Goal: Task Accomplishment & Management: Manage account settings

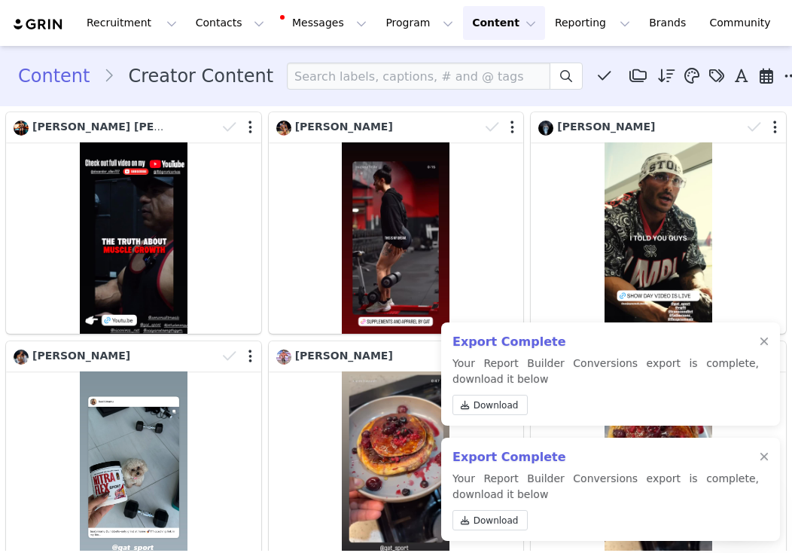
click at [480, 27] on button "Content Content" at bounding box center [504, 23] width 82 height 34
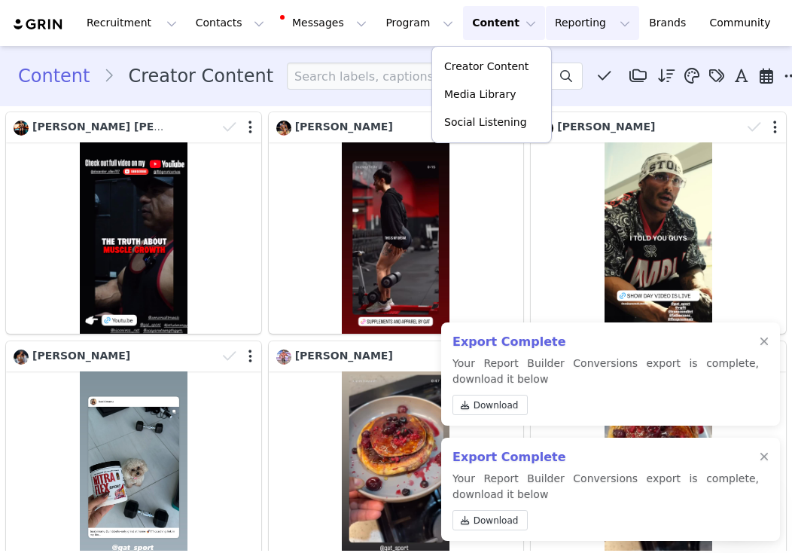
click at [551, 28] on button "Reporting Reporting" at bounding box center [592, 23] width 93 height 34
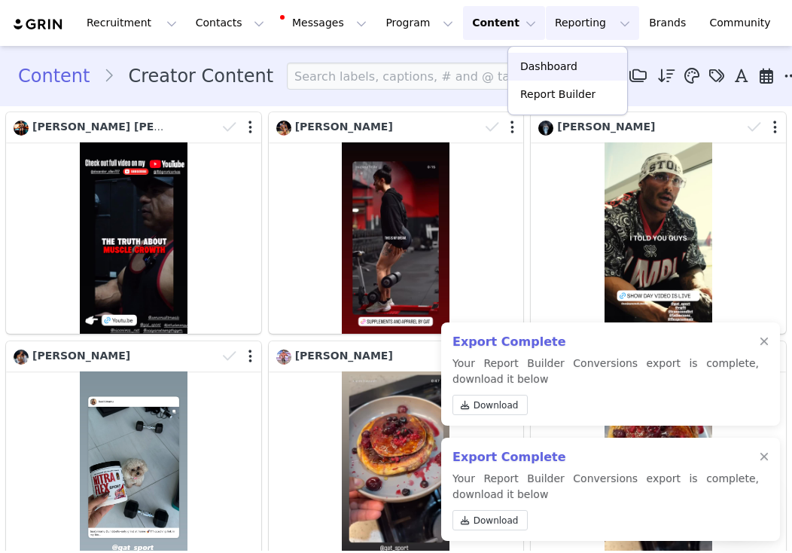
click at [568, 59] on p "Dashboard" at bounding box center [548, 67] width 57 height 16
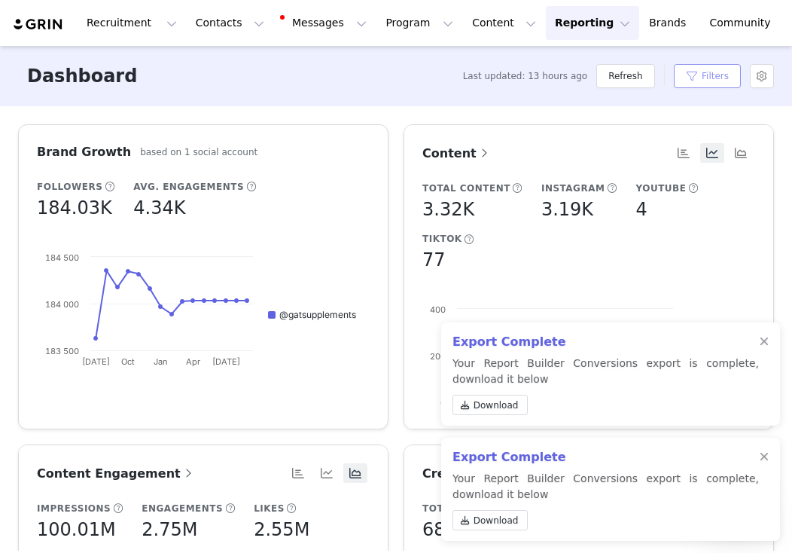
click at [707, 83] on button "Filters" at bounding box center [707, 76] width 67 height 24
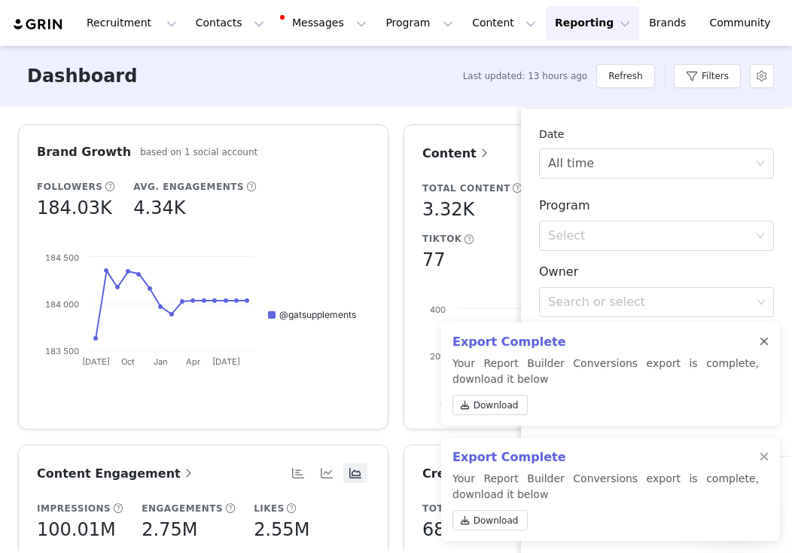
click at [768, 338] on div at bounding box center [764, 342] width 9 height 12
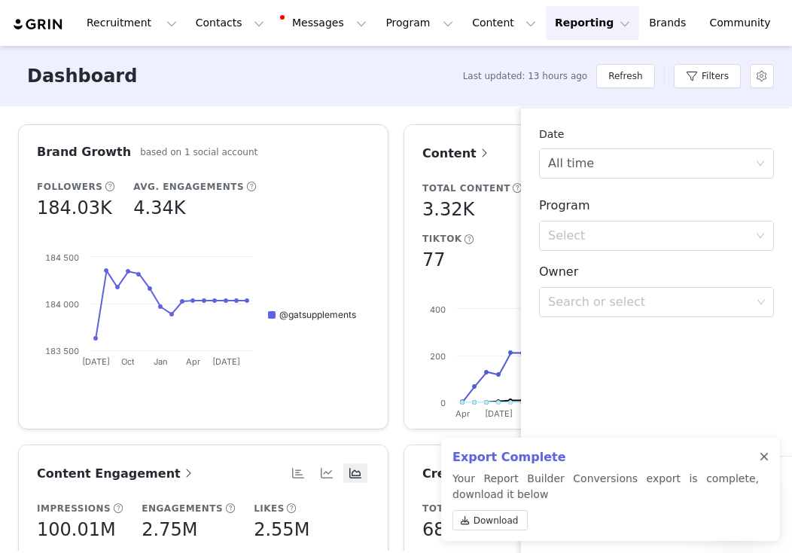
click at [765, 453] on div at bounding box center [764, 457] width 9 height 12
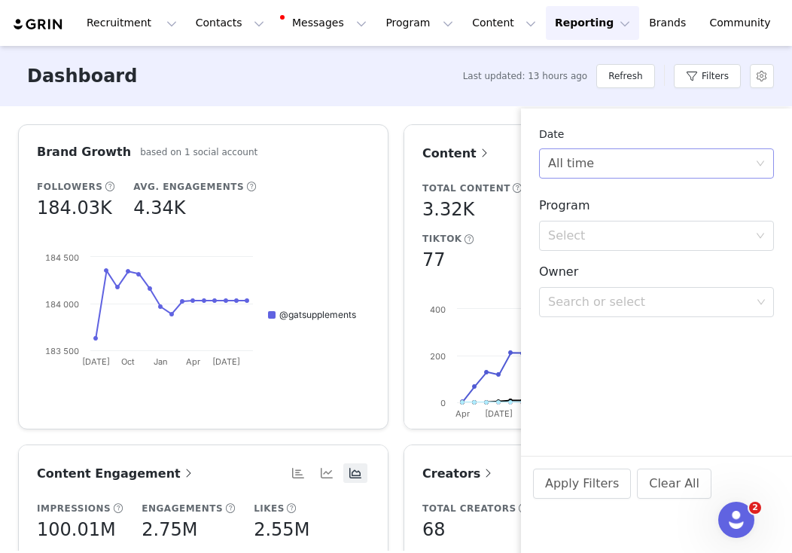
click at [712, 166] on div "All time" at bounding box center [651, 163] width 207 height 29
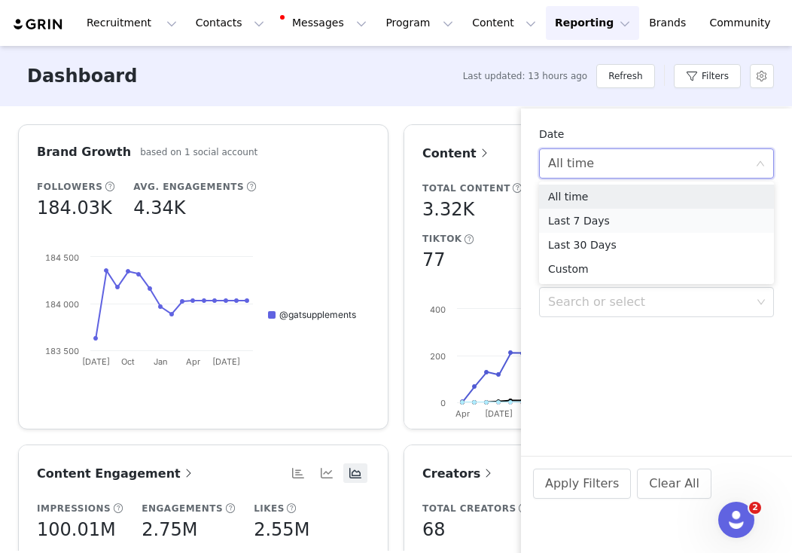
click at [653, 219] on li "Last 7 Days" at bounding box center [656, 221] width 235 height 24
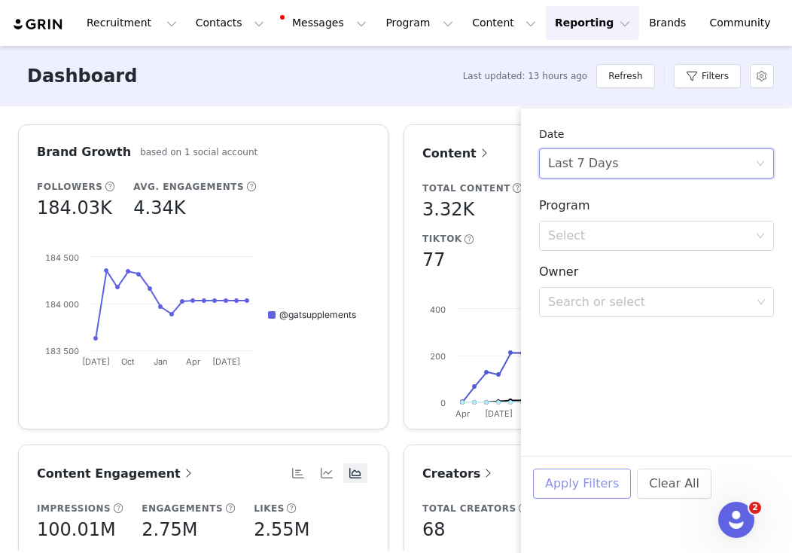
click at [575, 480] on button "Apply Filters" at bounding box center [582, 483] width 98 height 30
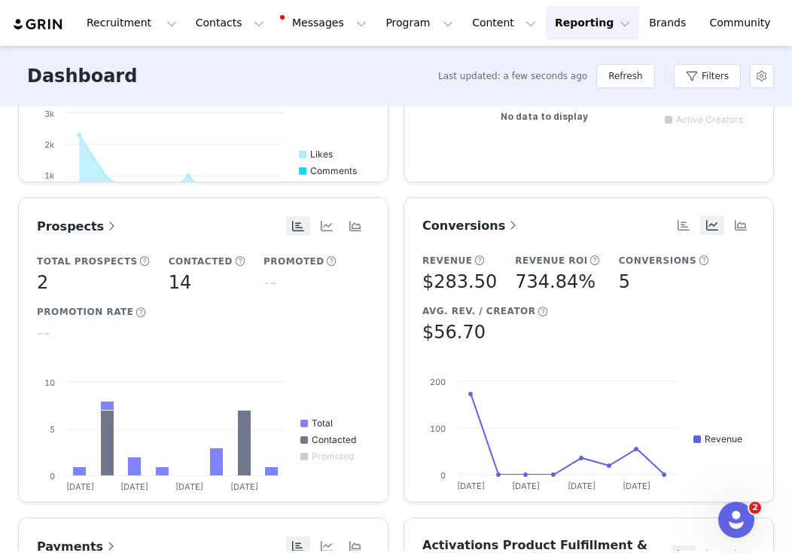
scroll to position [590, 0]
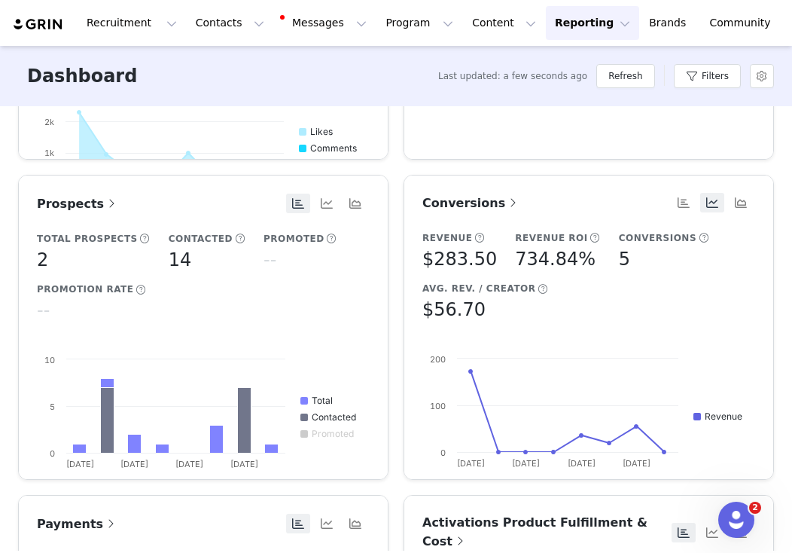
click at [474, 202] on span "Conversions" at bounding box center [471, 203] width 98 height 14
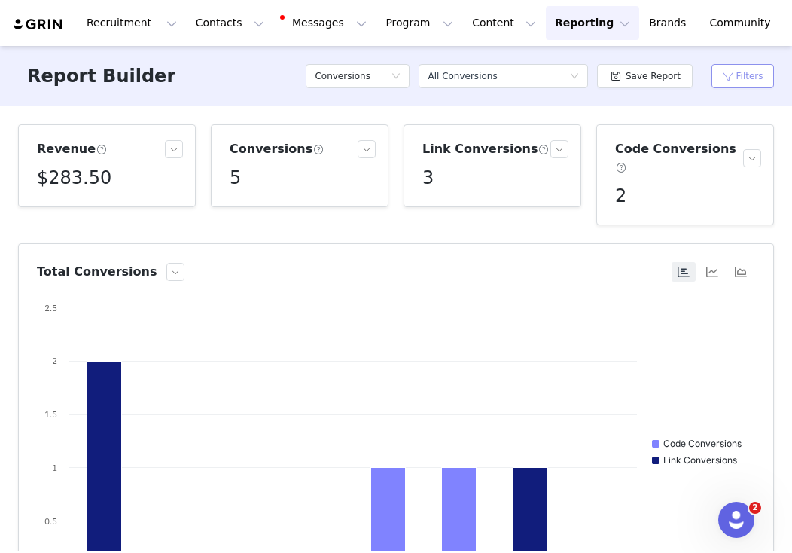
click at [724, 80] on button "Filters" at bounding box center [743, 76] width 63 height 24
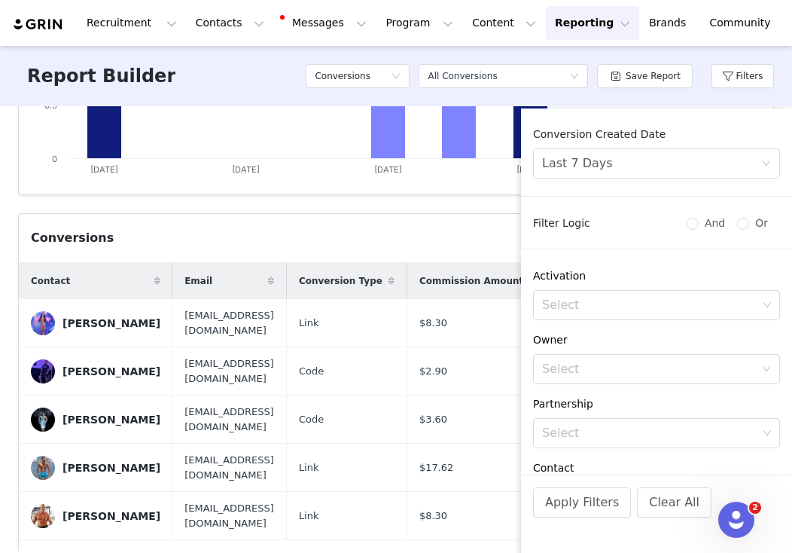
scroll to position [448, 0]
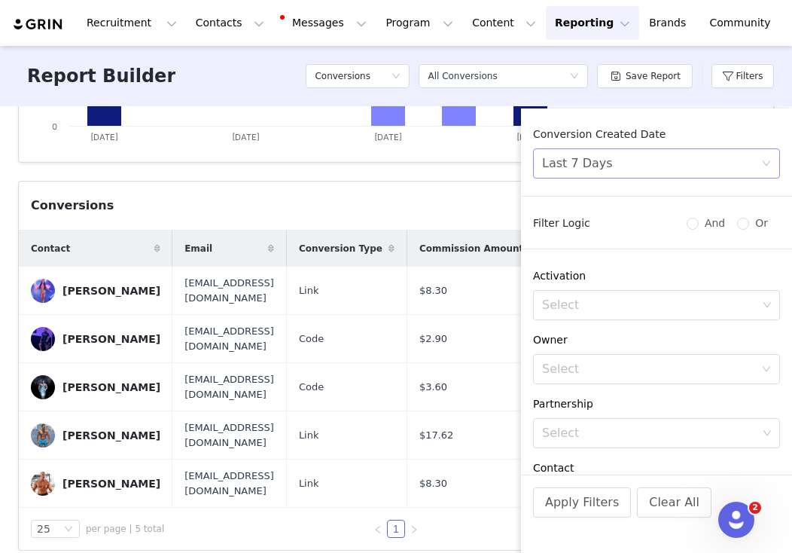
click at [648, 167] on div "Last 7 Days" at bounding box center [651, 163] width 219 height 29
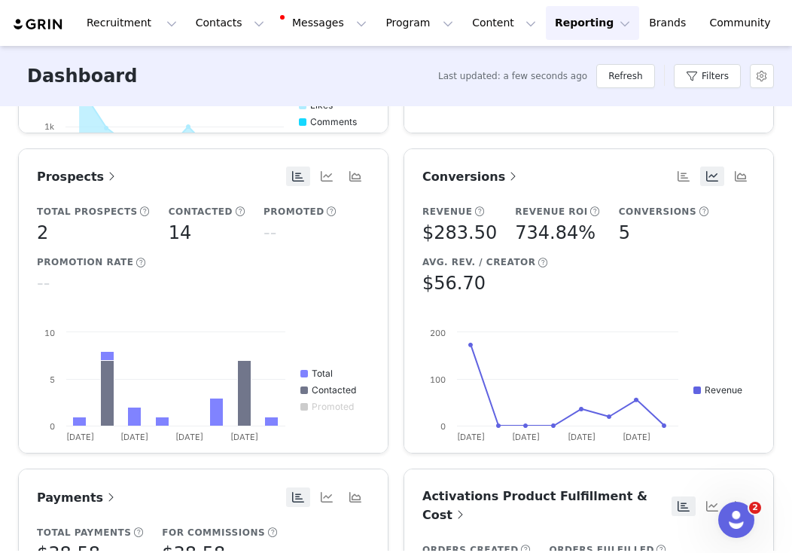
scroll to position [514, 0]
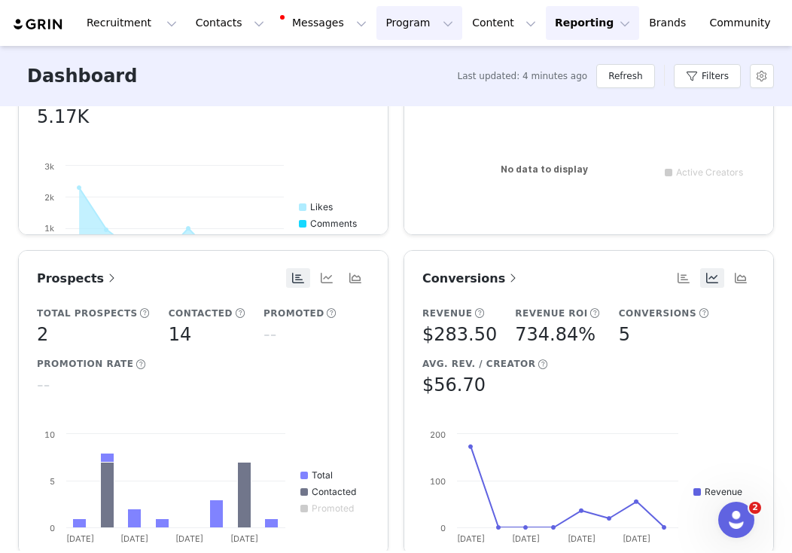
click at [410, 23] on button "Program Program" at bounding box center [420, 23] width 86 height 34
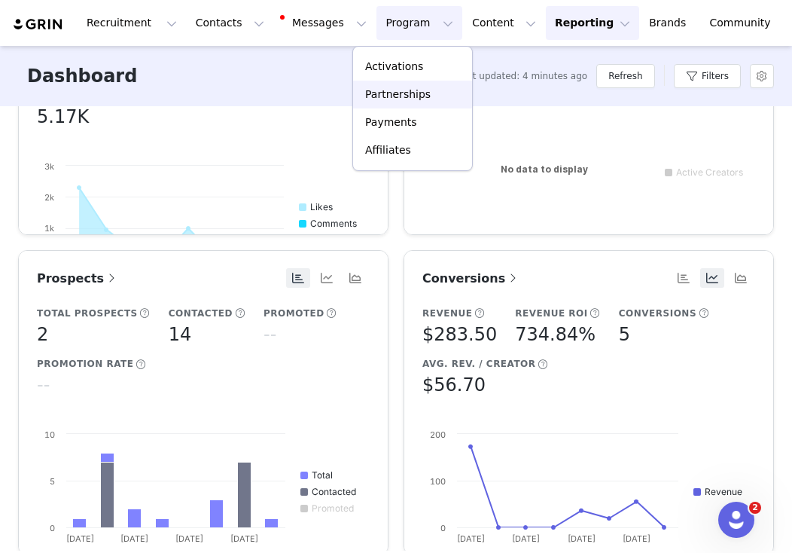
click at [412, 102] on link "Partnerships" at bounding box center [412, 95] width 119 height 28
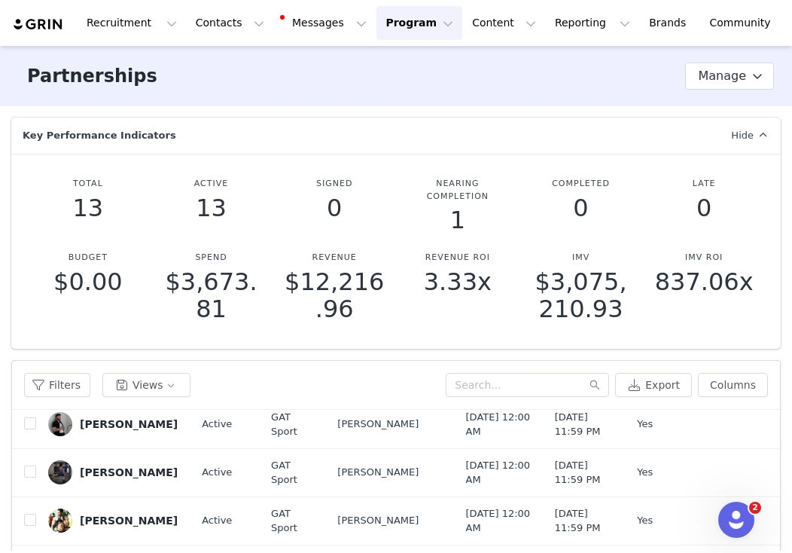
scroll to position [201, 0]
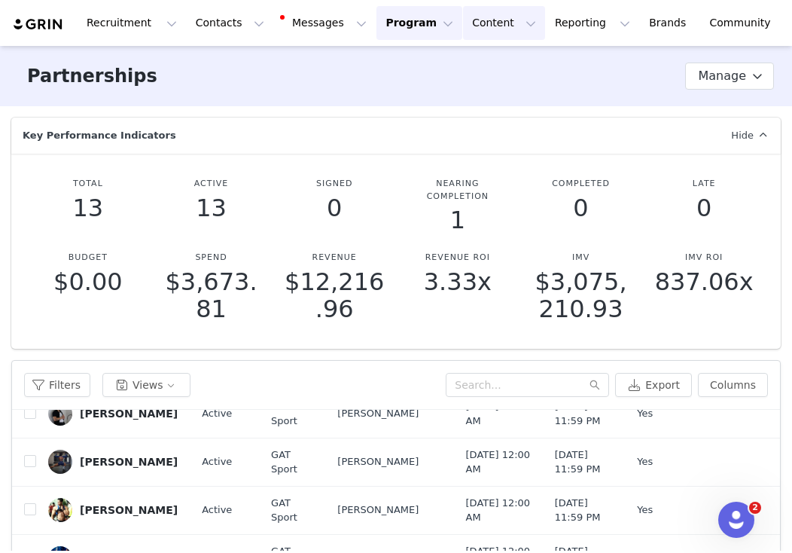
click at [474, 32] on button "Content Content" at bounding box center [504, 23] width 82 height 34
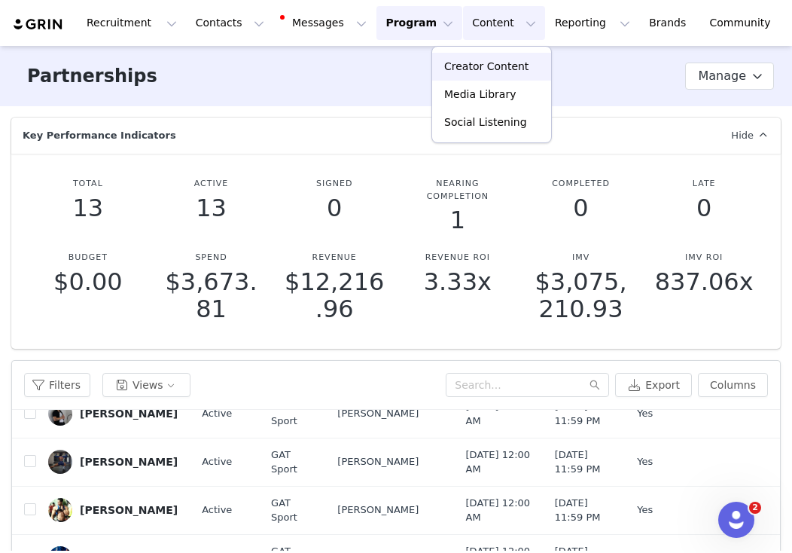
click at [478, 60] on p "Creator Content" at bounding box center [486, 67] width 84 height 16
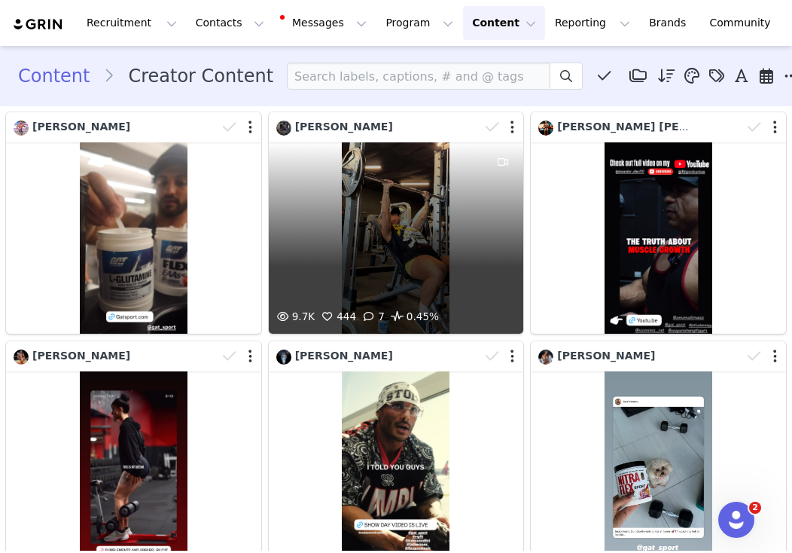
click at [447, 217] on div "9.7K 444 7 0.45%" at bounding box center [396, 237] width 255 height 191
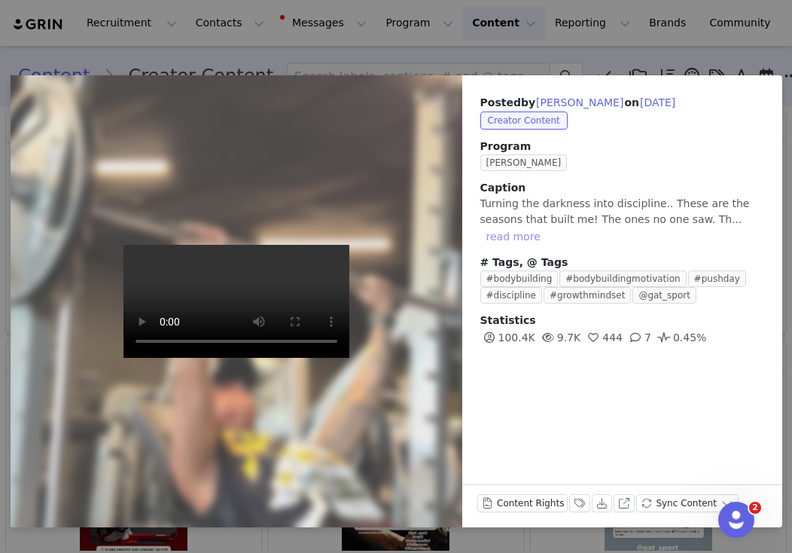
click at [523, 240] on button "read more" at bounding box center [513, 236] width 66 height 18
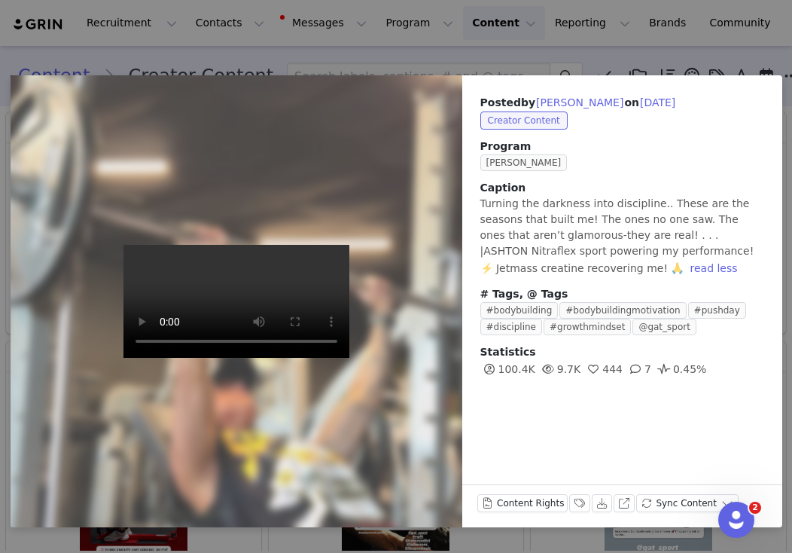
click at [633, 52] on div "Posted by [PERSON_NAME] on [DATE] Creator Content Program [PERSON_NAME] Caption…" at bounding box center [396, 276] width 792 height 553
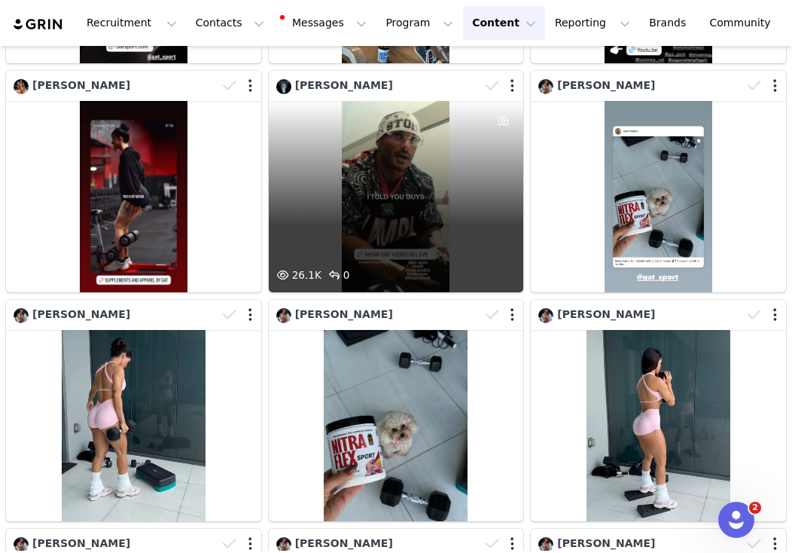
scroll to position [273, 0]
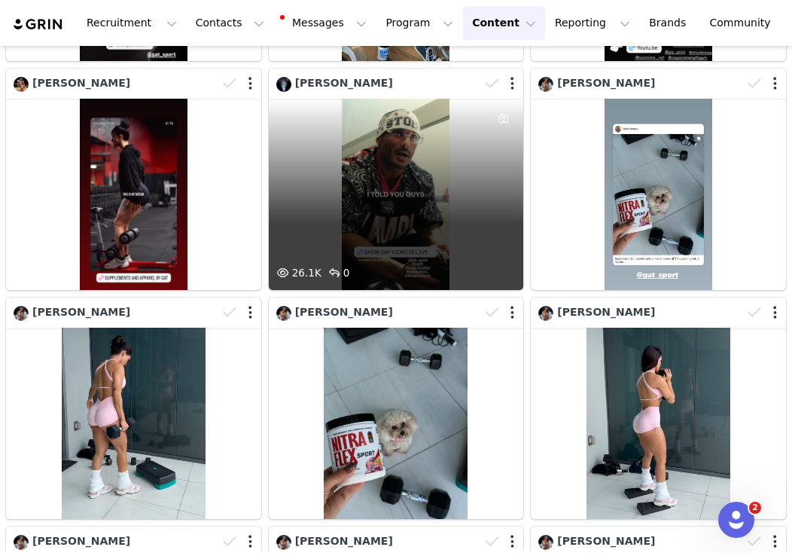
click at [453, 185] on div "26.1K 0" at bounding box center [396, 194] width 255 height 191
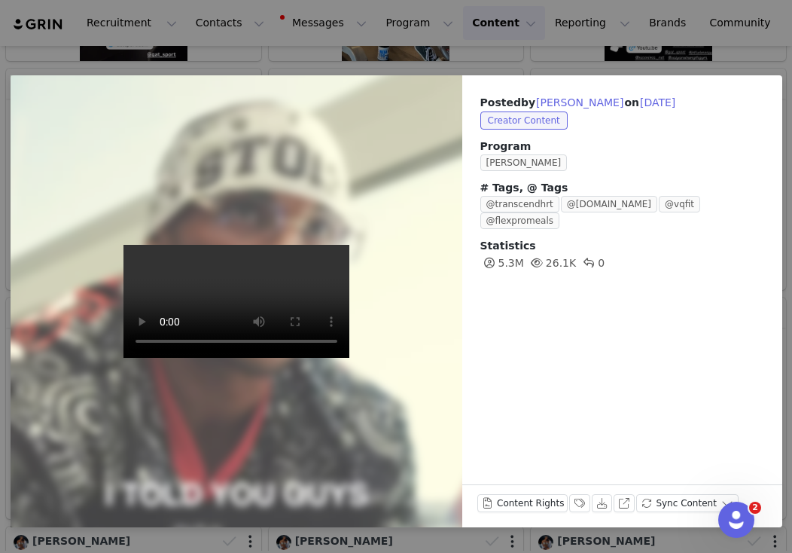
click at [410, 71] on div "Posted by [PERSON_NAME] on [DATE] Creator Content Program [PERSON_NAME] # Tags,…" at bounding box center [396, 276] width 792 height 553
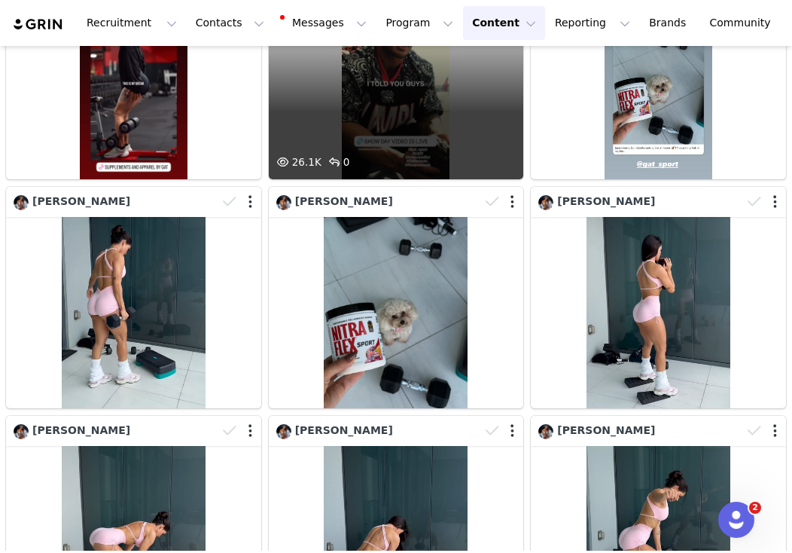
scroll to position [413, 0]
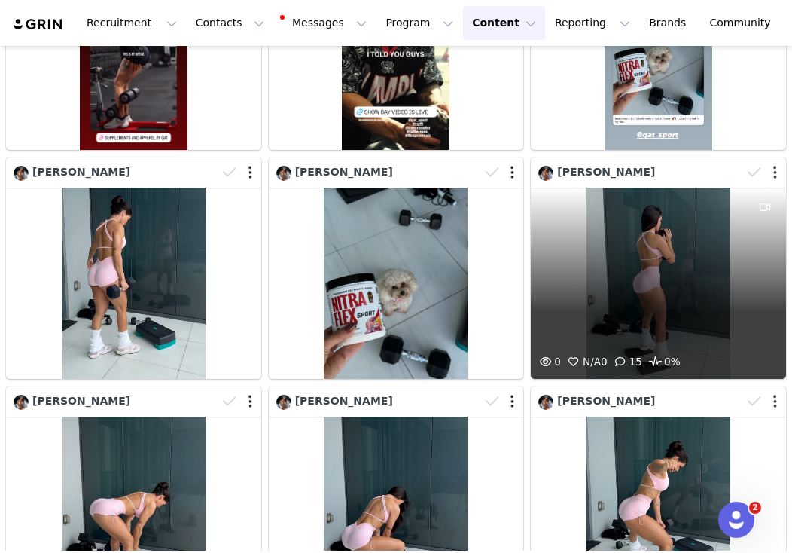
click at [635, 273] on div "0 N/A 0 15 0%" at bounding box center [658, 283] width 255 height 191
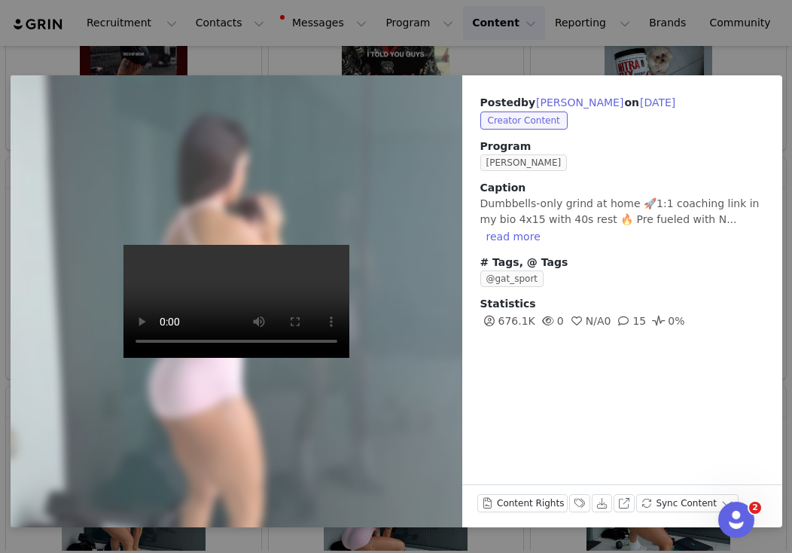
click at [379, 63] on div "Posted by [PERSON_NAME] on [DATE] Creator Content Program [PERSON_NAME] Caption…" at bounding box center [396, 276] width 792 height 553
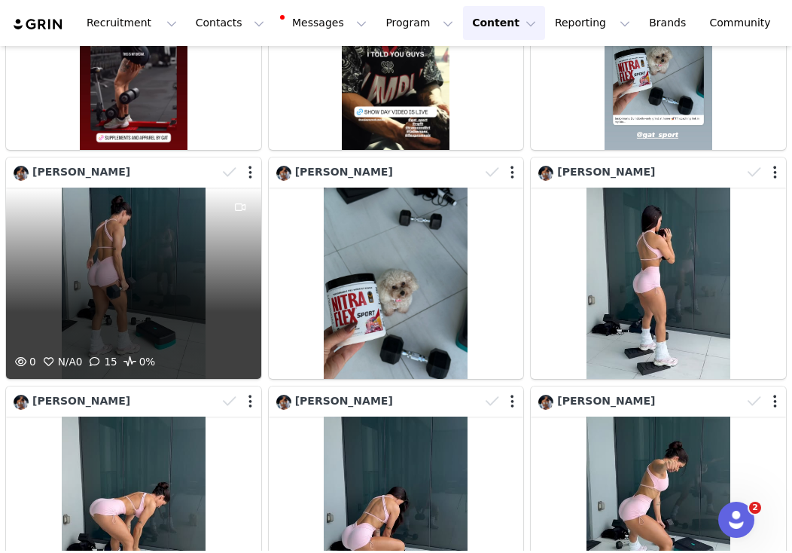
click at [203, 309] on div "0 N/A 0 15 0%" at bounding box center [133, 283] width 255 height 191
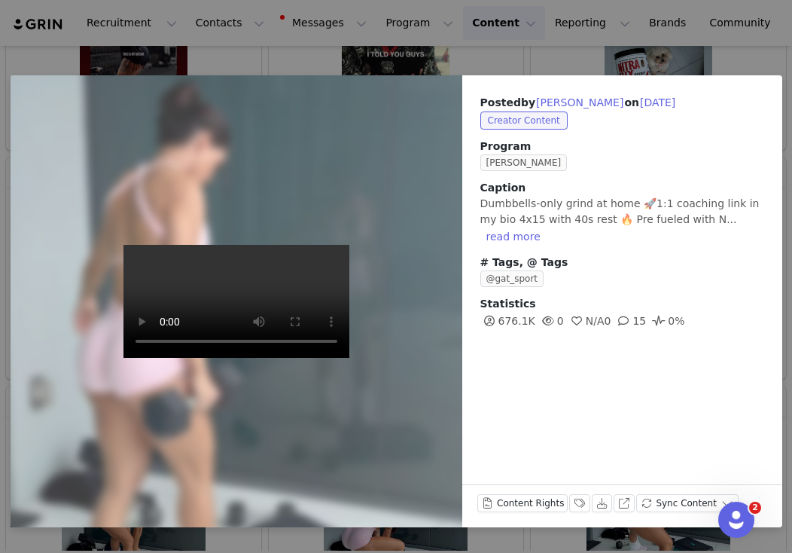
click at [316, 59] on div "Posted by [PERSON_NAME] on [DATE] Creator Content Program [PERSON_NAME] Caption…" at bounding box center [396, 276] width 792 height 553
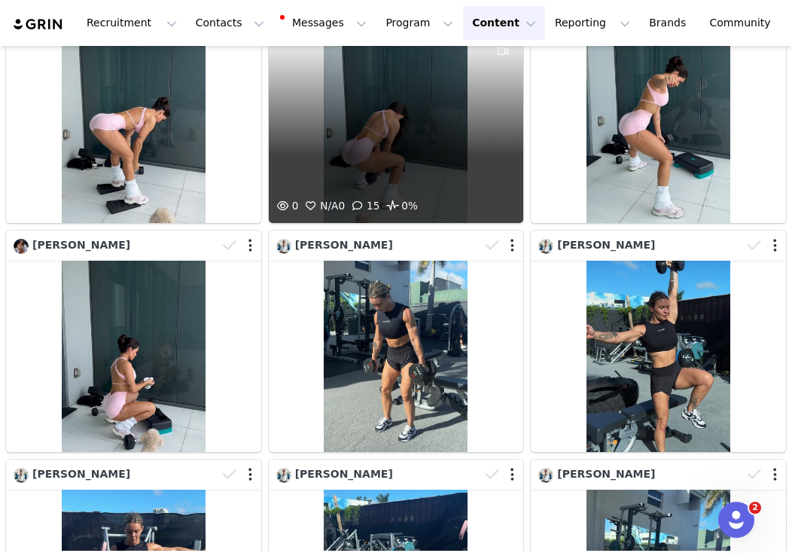
scroll to position [885, 0]
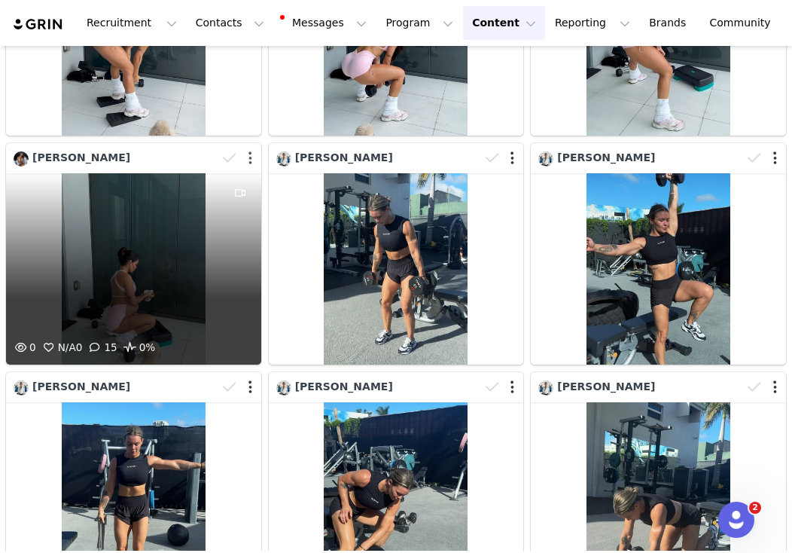
click at [251, 156] on button "button" at bounding box center [251, 158] width 4 height 15
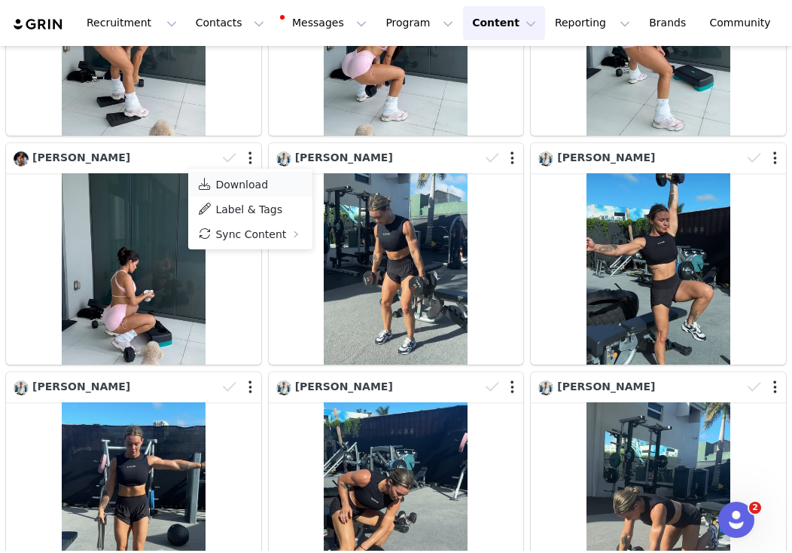
click at [243, 185] on span "Download" at bounding box center [241, 184] width 53 height 12
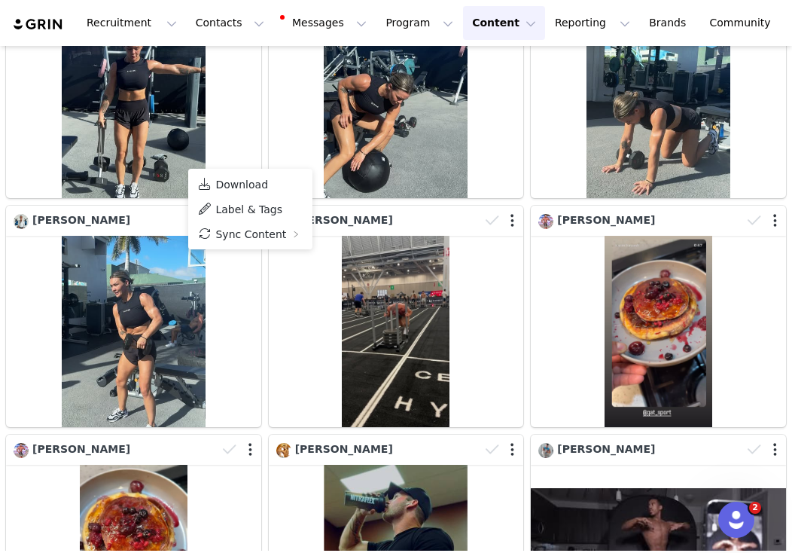
scroll to position [1296, 0]
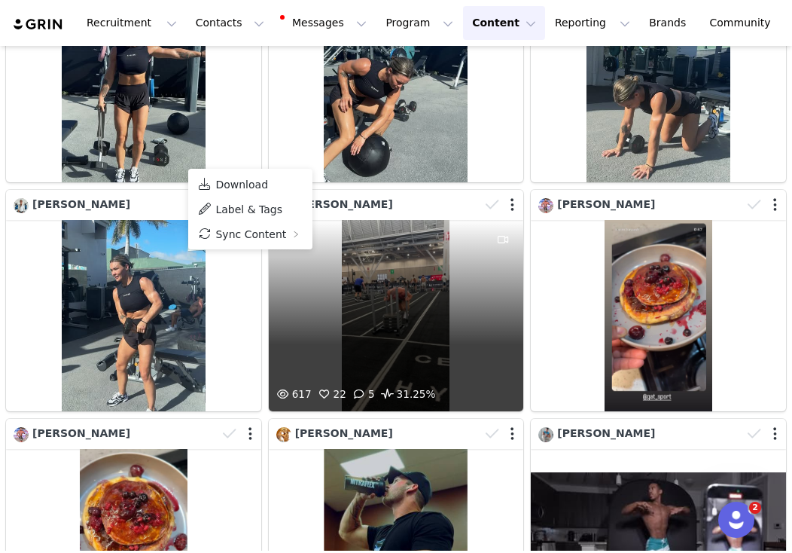
click at [408, 344] on div "617 22 5 31.25%" at bounding box center [396, 315] width 255 height 191
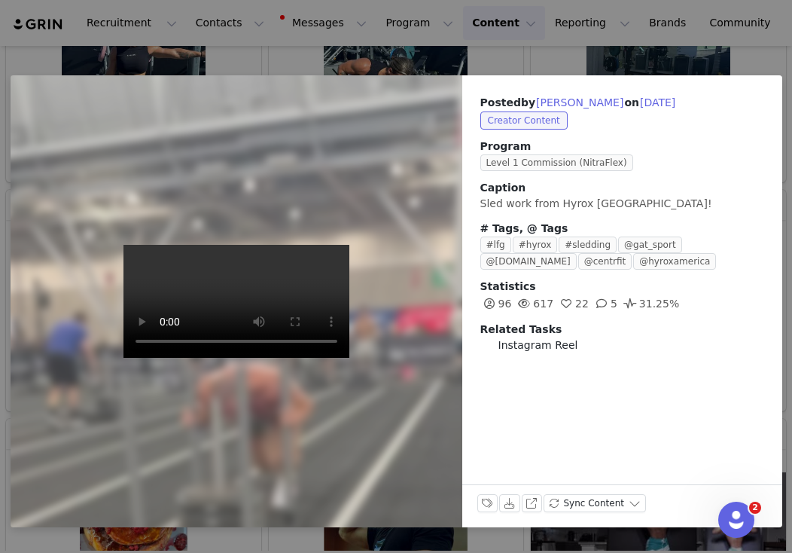
click at [447, 66] on div "Posted by [PERSON_NAME] on [DATE] Creator Content Program Level 1 Commission (N…" at bounding box center [396, 276] width 792 height 553
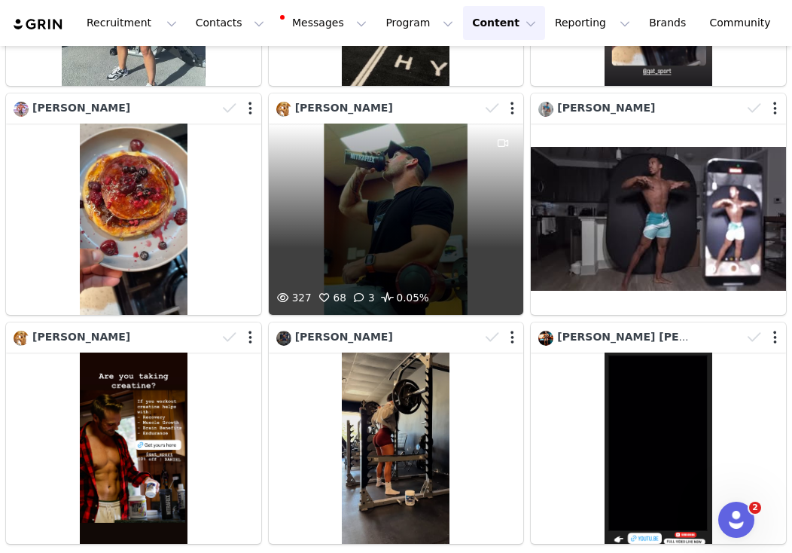
scroll to position [1600, 0]
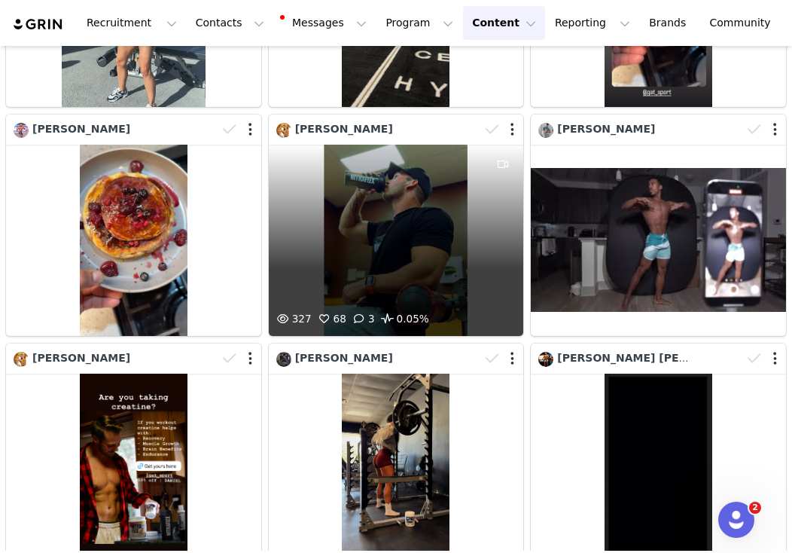
click at [425, 221] on div "327 68 3 0.05%" at bounding box center [396, 240] width 255 height 191
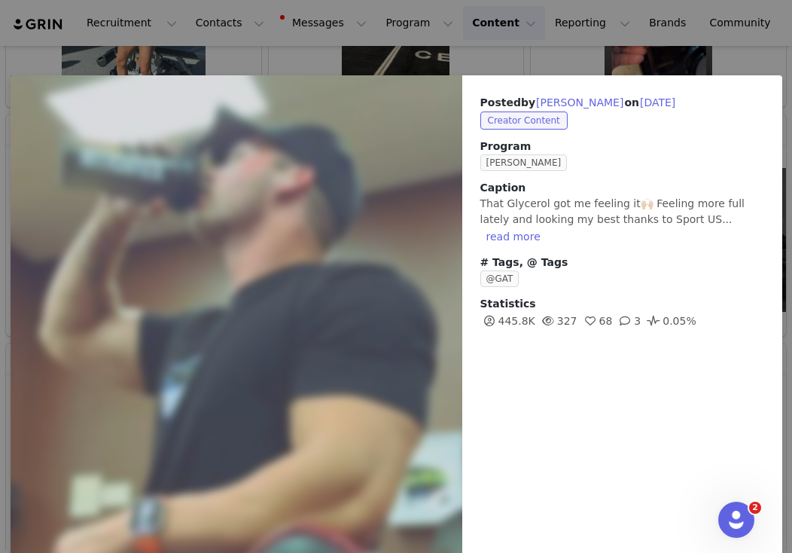
click at [446, 62] on div "Posted by [PERSON_NAME] on [DATE] Creator Content Program [PERSON_NAME] Caption…" at bounding box center [396, 276] width 792 height 553
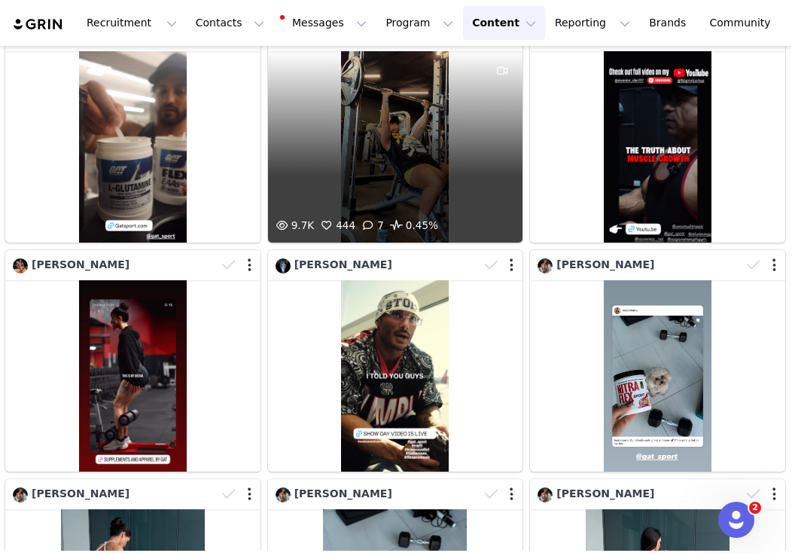
scroll to position [94, 1]
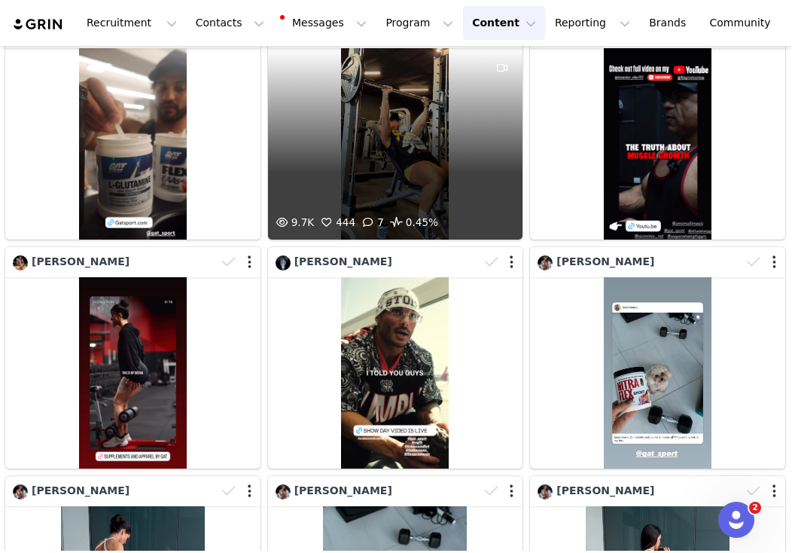
click at [377, 149] on div "9.7K 444 7 0.45%" at bounding box center [395, 143] width 255 height 191
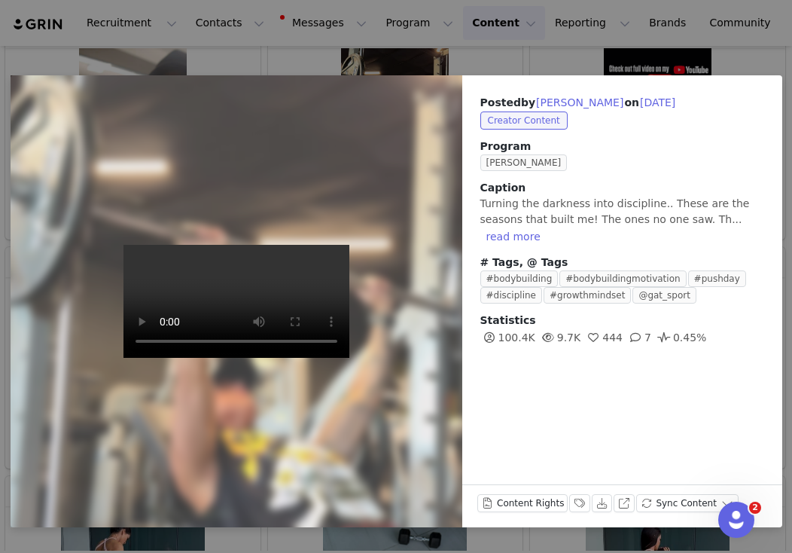
click at [466, 60] on div "Posted by [PERSON_NAME] on [DATE] Creator Content Program [PERSON_NAME] Caption…" at bounding box center [396, 276] width 792 height 553
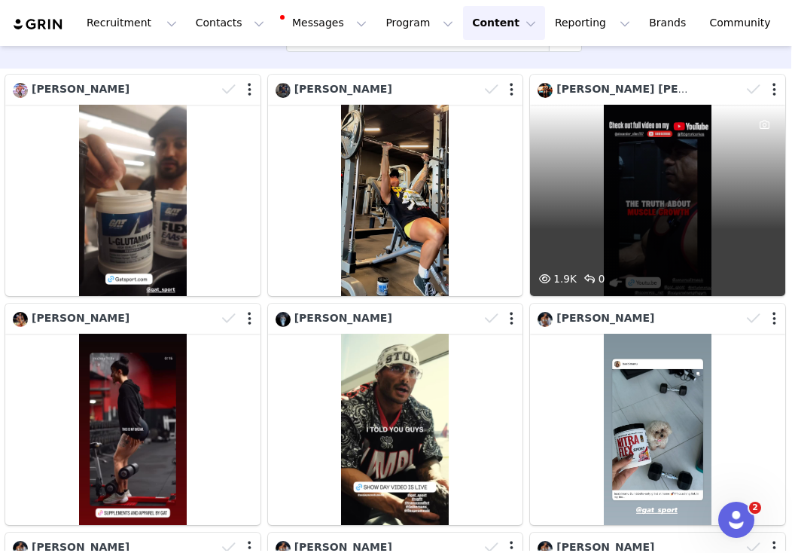
scroll to position [21, 1]
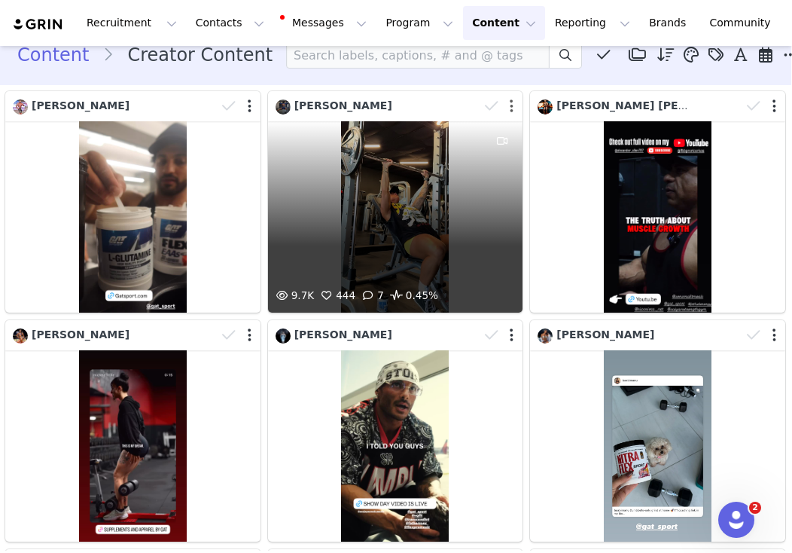
click at [513, 105] on button "button" at bounding box center [512, 106] width 4 height 15
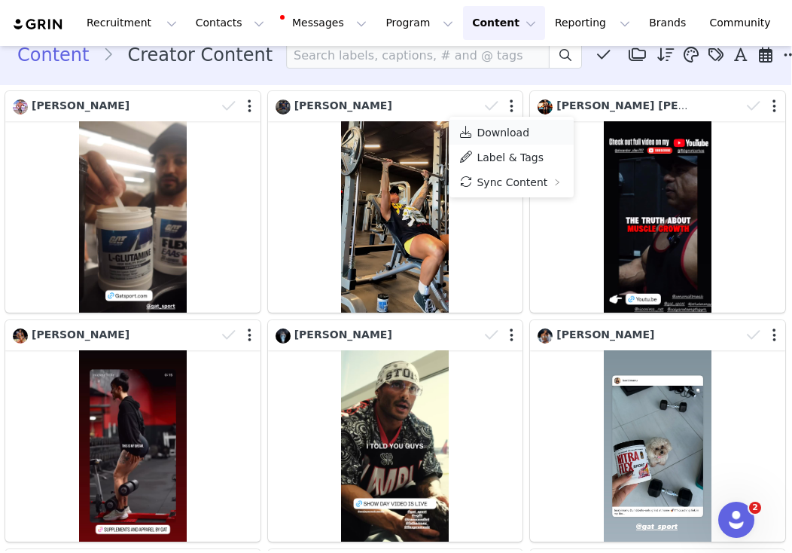
click at [510, 138] on span "Download" at bounding box center [503, 133] width 53 height 12
click at [259, 319] on div "[PERSON_NAME]" at bounding box center [133, 430] width 263 height 229
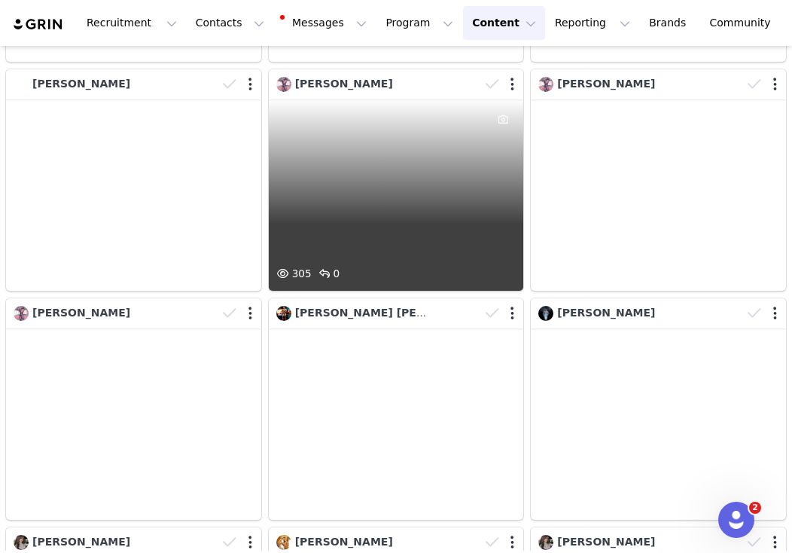
scroll to position [5158, 0]
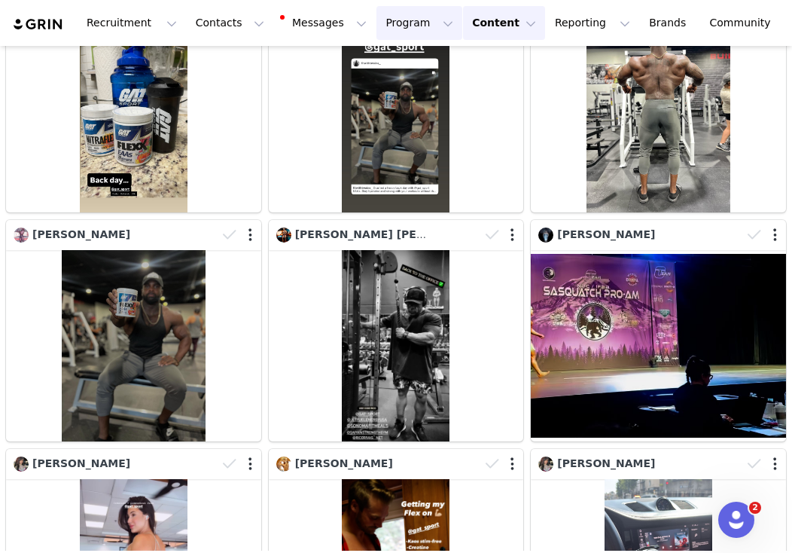
click at [394, 20] on button "Program Program" at bounding box center [420, 23] width 86 height 34
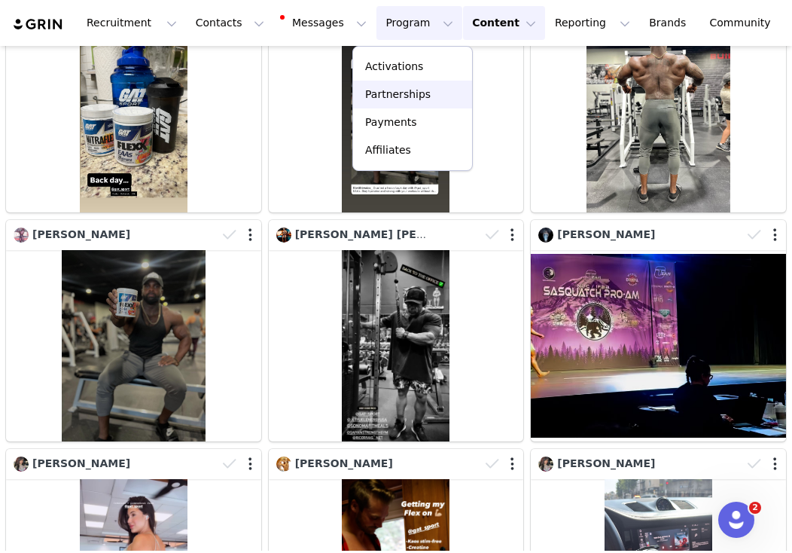
click at [399, 93] on p "Partnerships" at bounding box center [398, 95] width 66 height 16
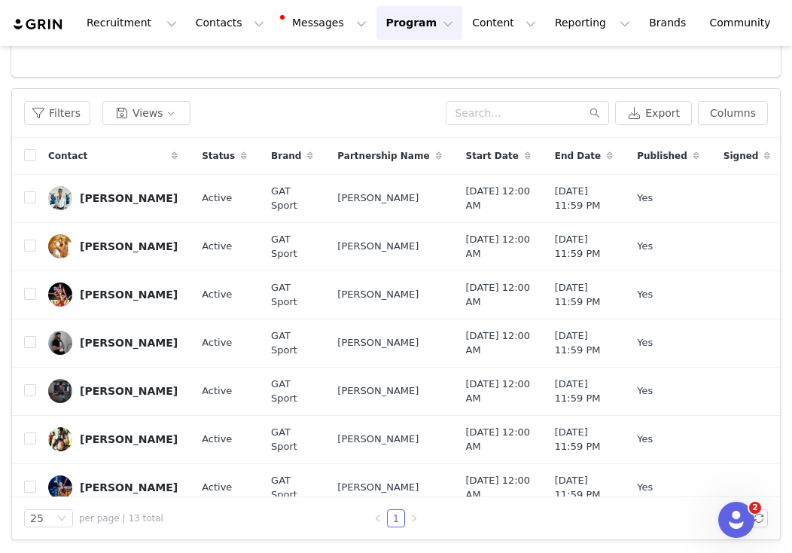
scroll to position [5, 0]
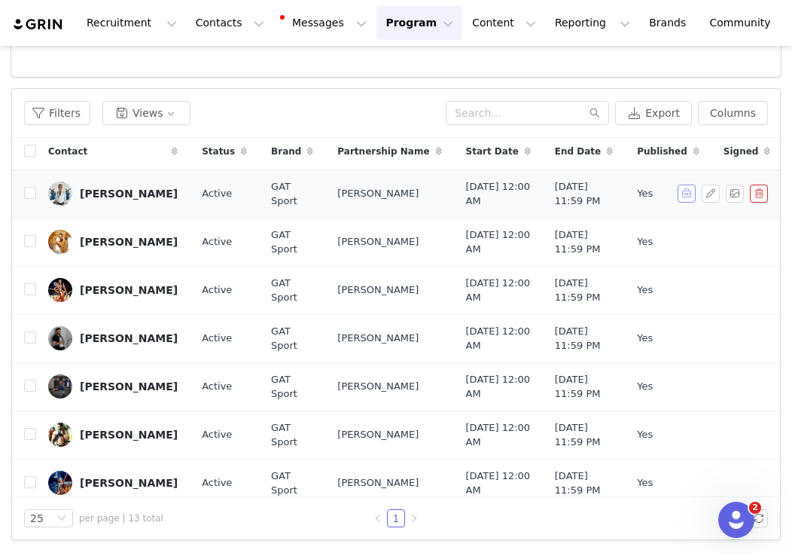
click at [684, 203] on button "button" at bounding box center [687, 194] width 18 height 18
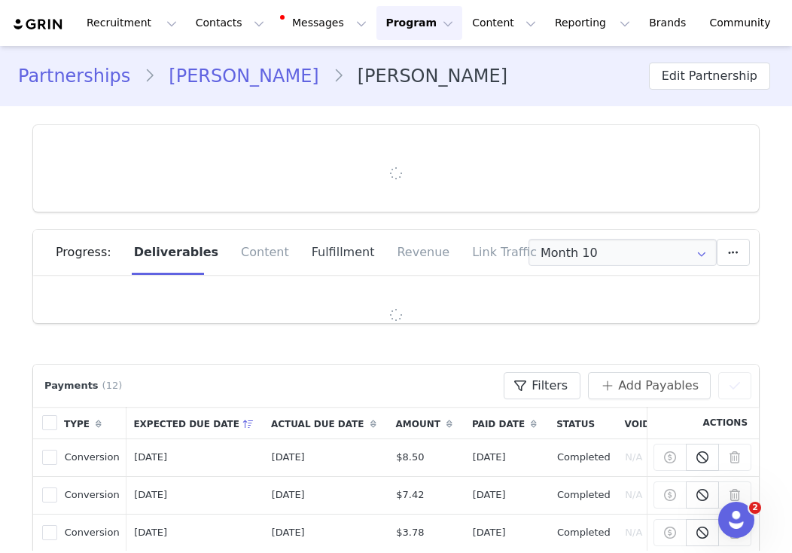
type input "+1 ([GEOGRAPHIC_DATA])"
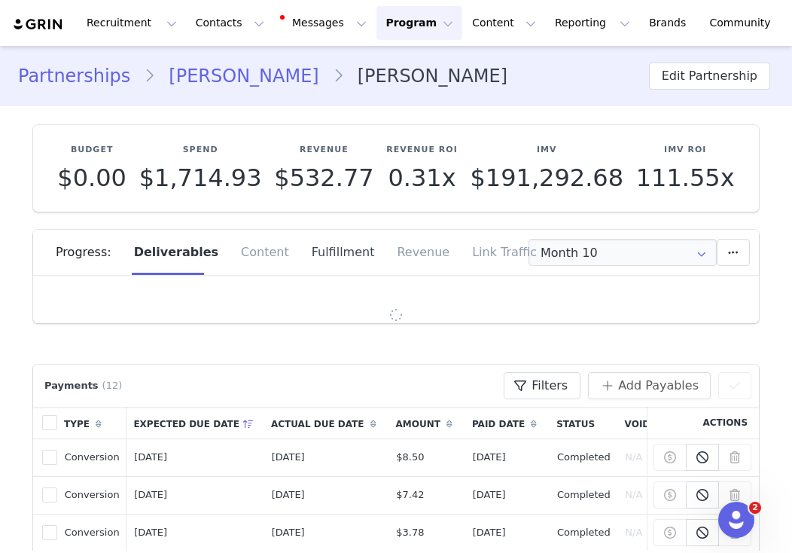
click at [341, 255] on div "Fulfillment" at bounding box center [343, 252] width 86 height 45
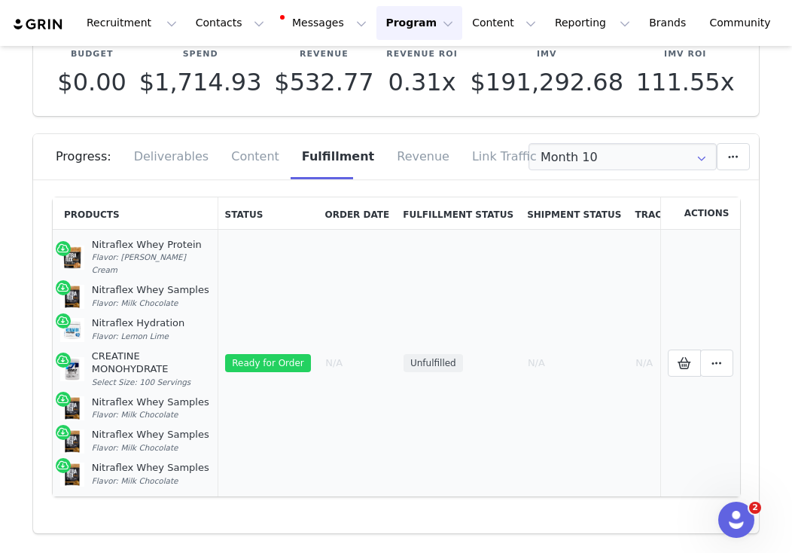
scroll to position [101, 0]
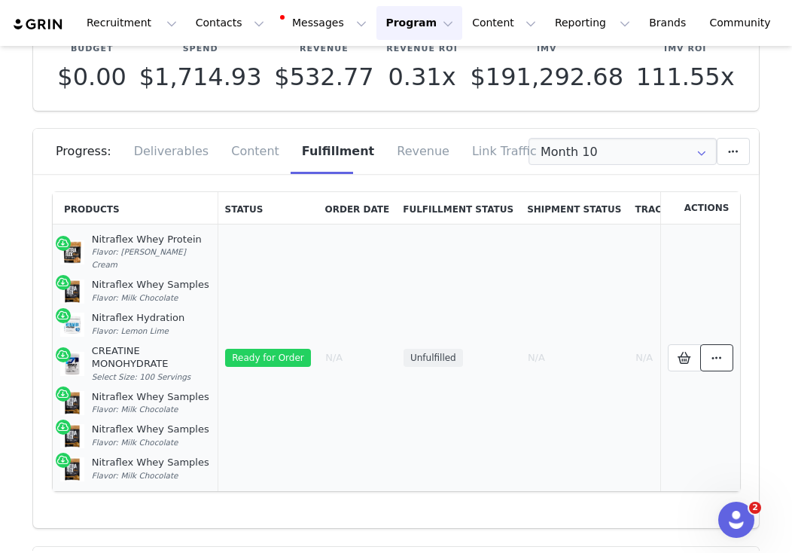
click at [724, 361] on button at bounding box center [716, 357] width 33 height 27
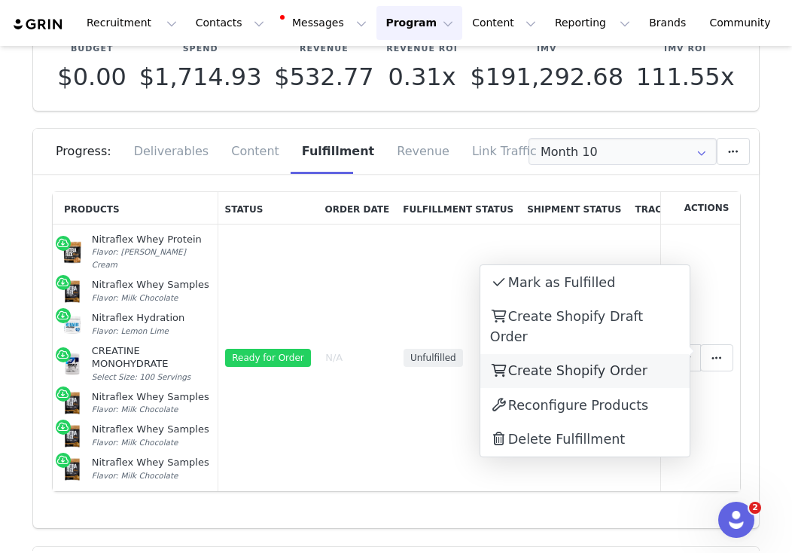
click at [635, 361] on div "Create Shopify Order" at bounding box center [584, 371] width 209 height 35
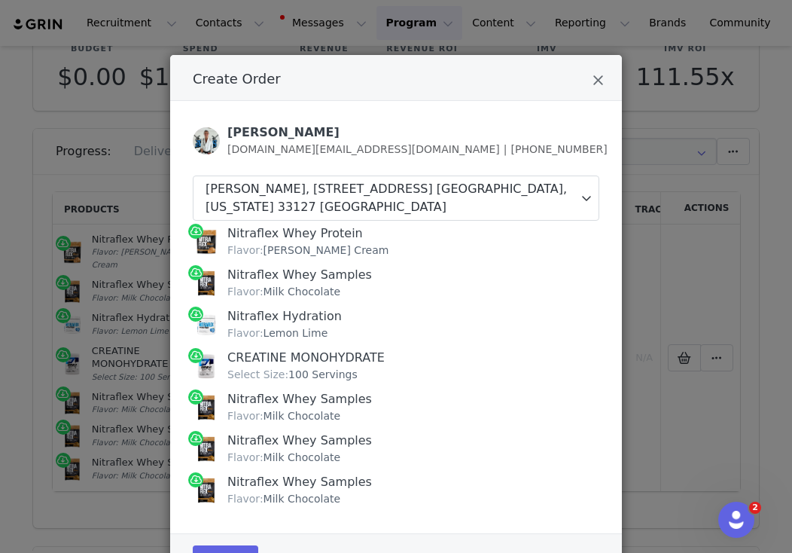
scroll to position [72, 0]
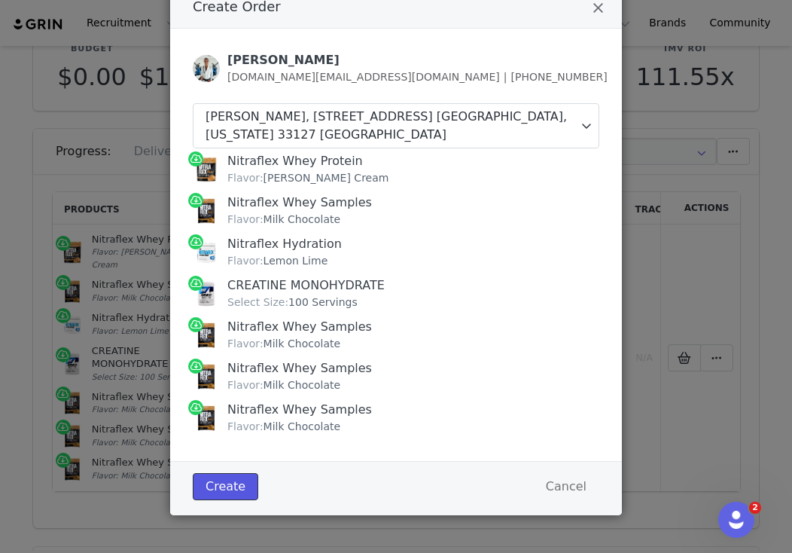
click at [219, 489] on button "Create" at bounding box center [226, 486] width 66 height 27
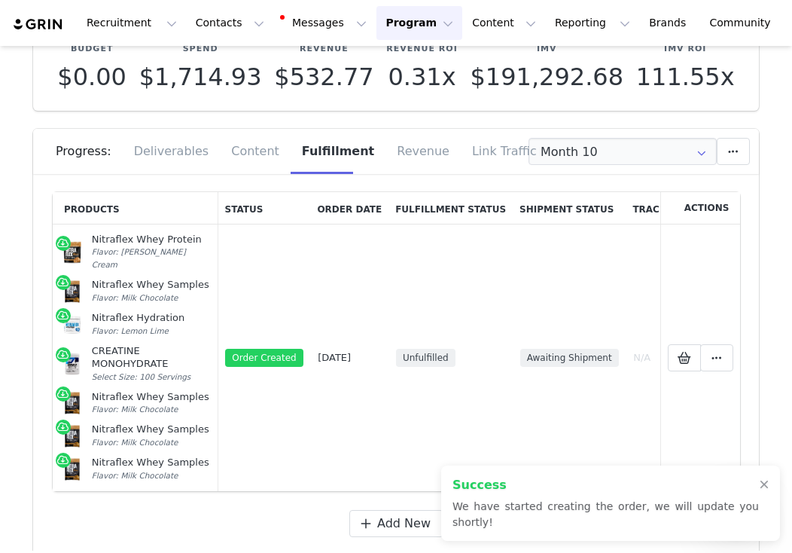
scroll to position [0, 0]
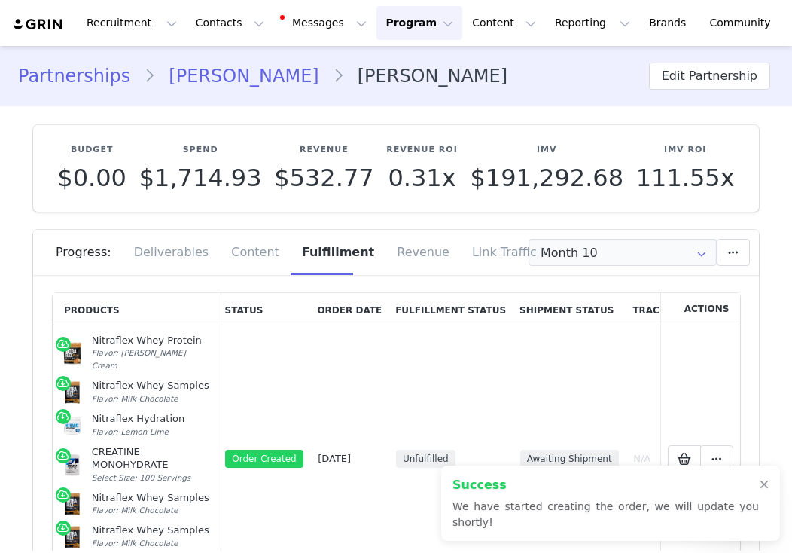
click at [91, 87] on link "Partnerships" at bounding box center [81, 76] width 126 height 27
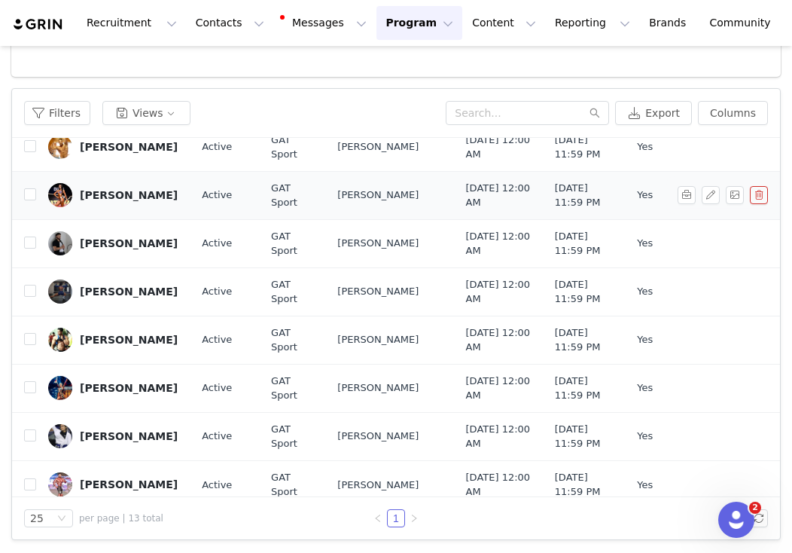
scroll to position [127, 0]
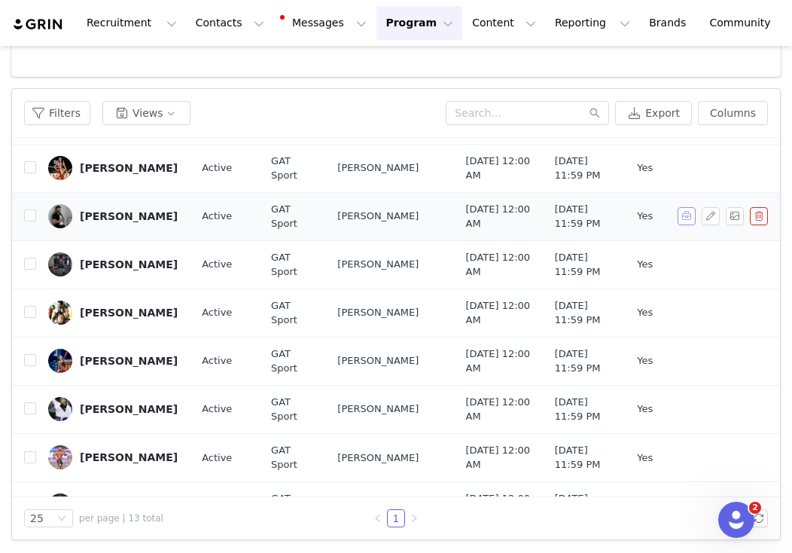
click at [683, 225] on button "button" at bounding box center [687, 216] width 18 height 18
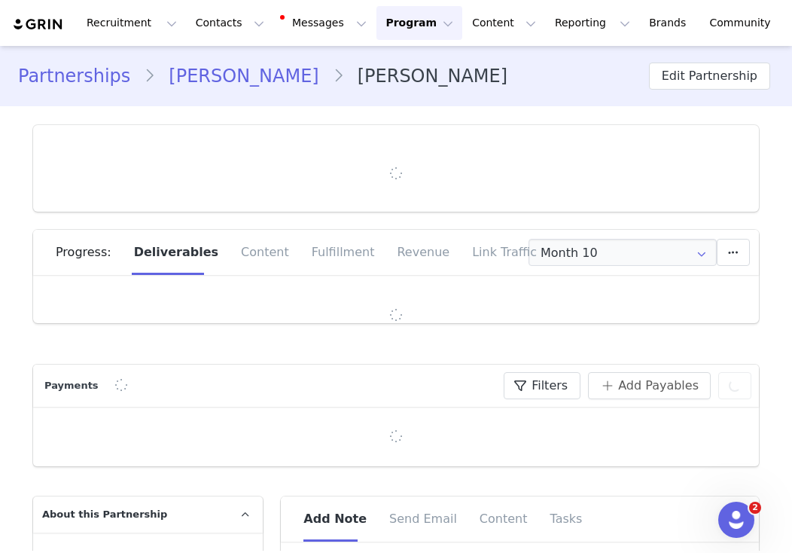
type input "+1 ([GEOGRAPHIC_DATA])"
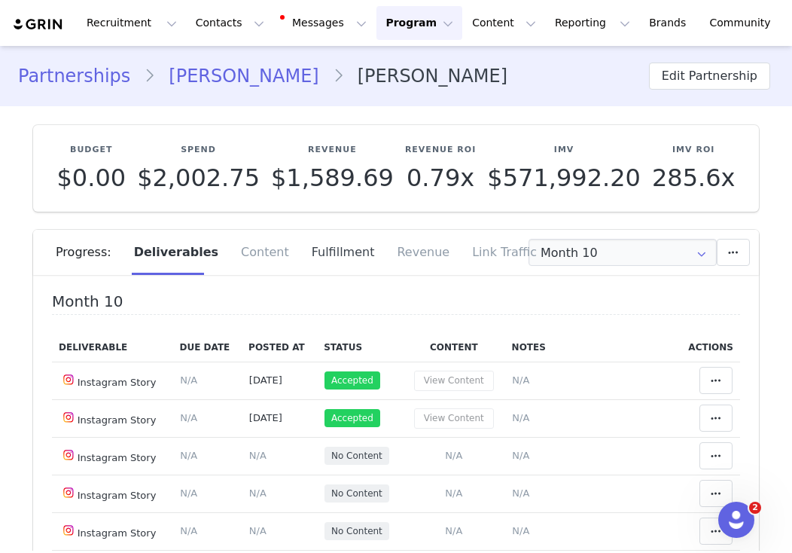
click at [337, 244] on div "Fulfillment" at bounding box center [343, 252] width 86 height 45
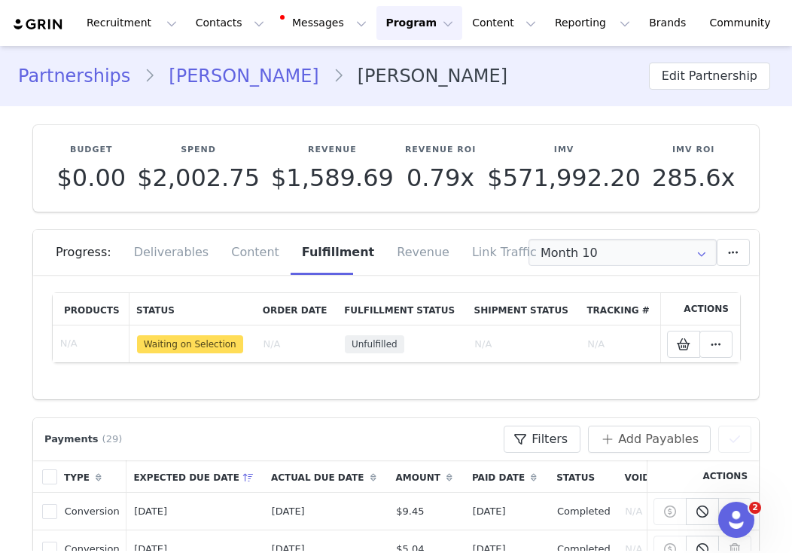
click at [102, 81] on link "Partnerships" at bounding box center [81, 76] width 126 height 27
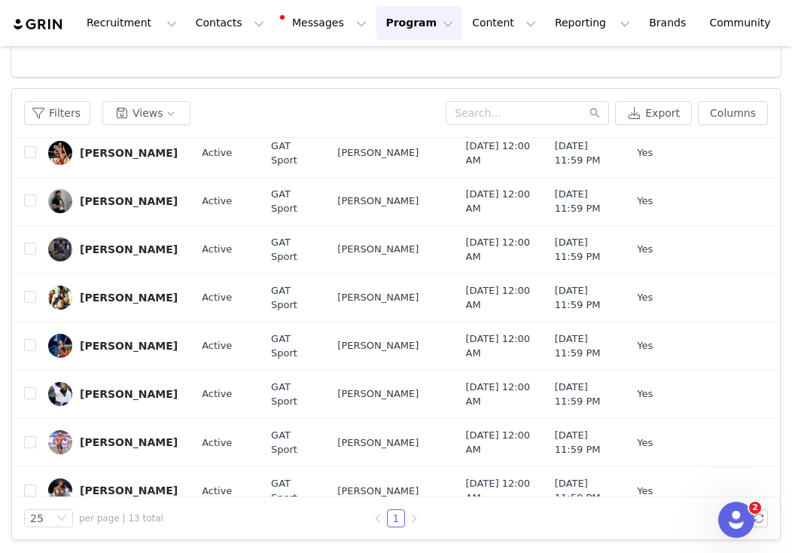
scroll to position [158, 0]
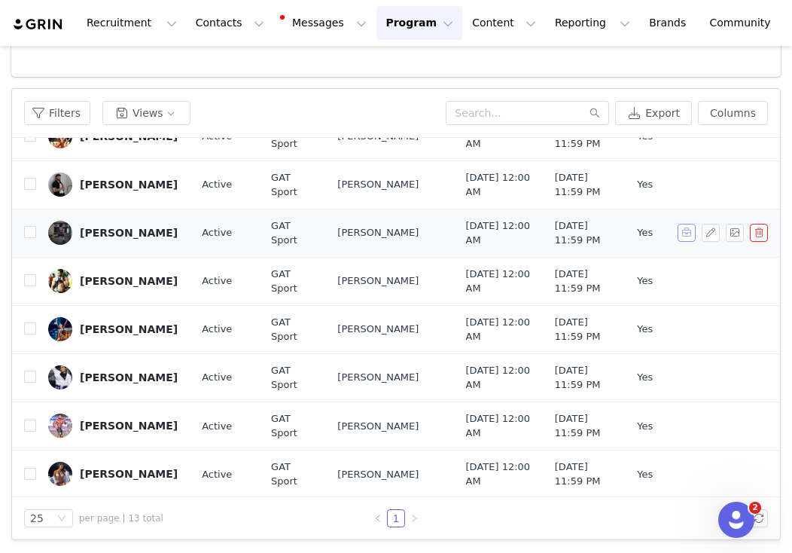
click at [691, 242] on button "button" at bounding box center [687, 233] width 18 height 18
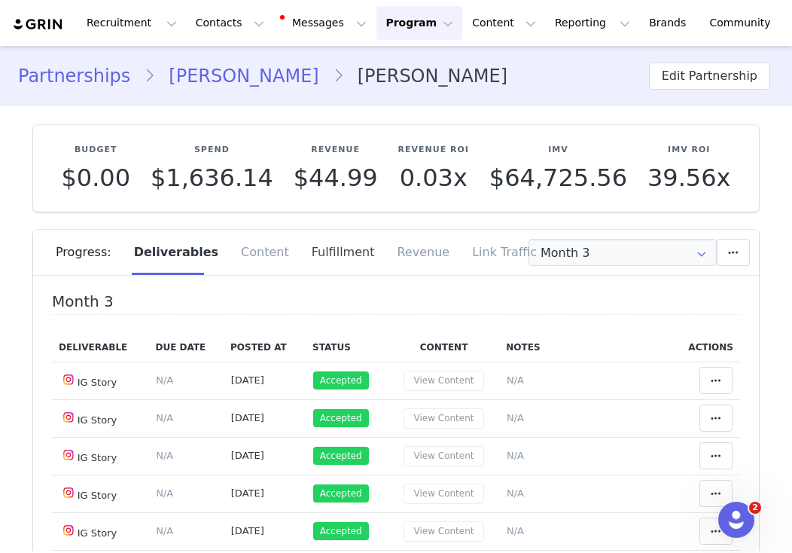
click at [332, 260] on div "Fulfillment" at bounding box center [343, 252] width 86 height 45
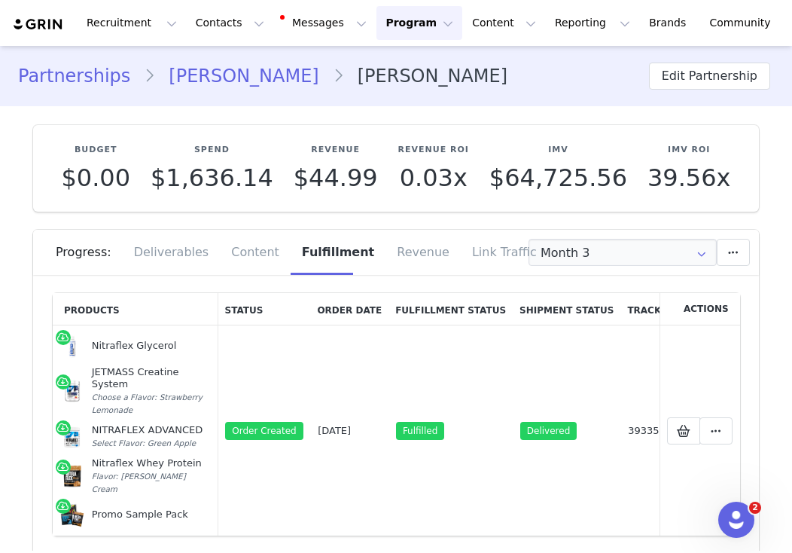
click at [111, 76] on link "Partnerships" at bounding box center [81, 76] width 126 height 27
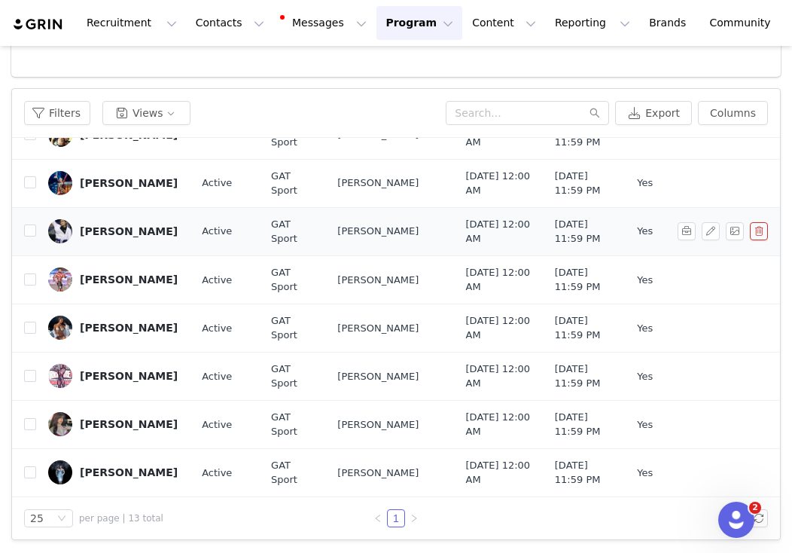
scroll to position [295, 0]
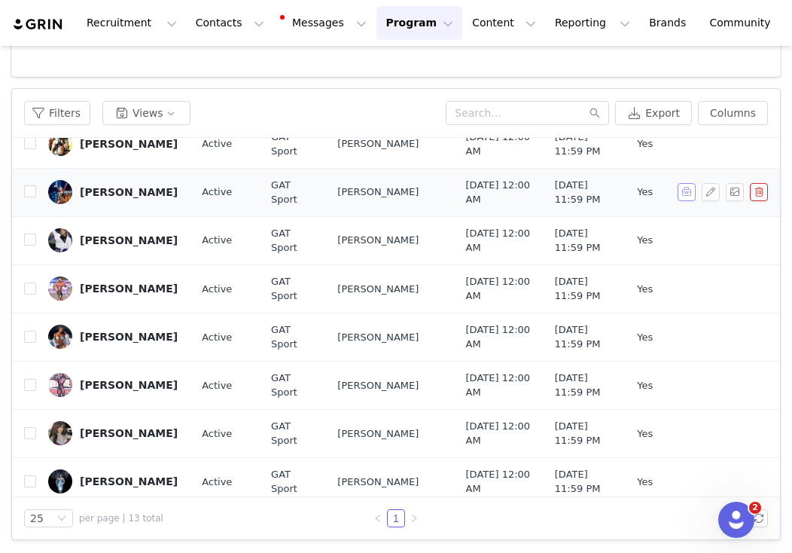
click at [685, 201] on button "button" at bounding box center [687, 192] width 18 height 18
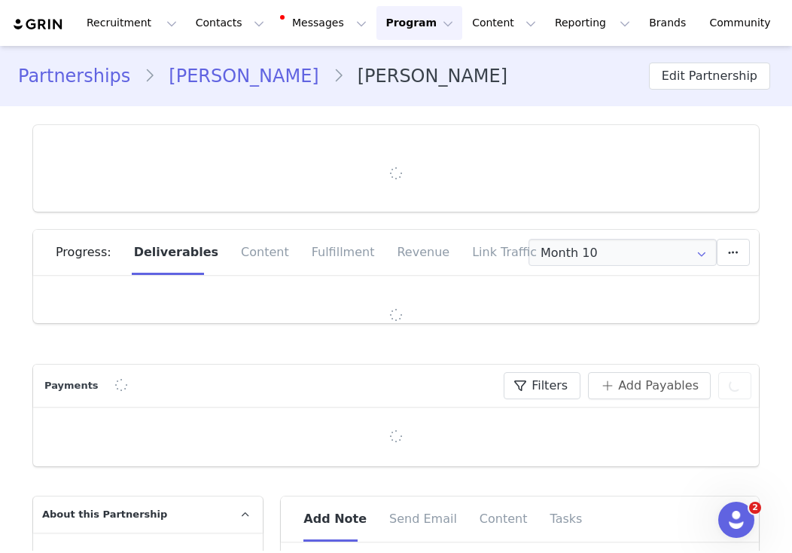
type input "+1 ([GEOGRAPHIC_DATA])"
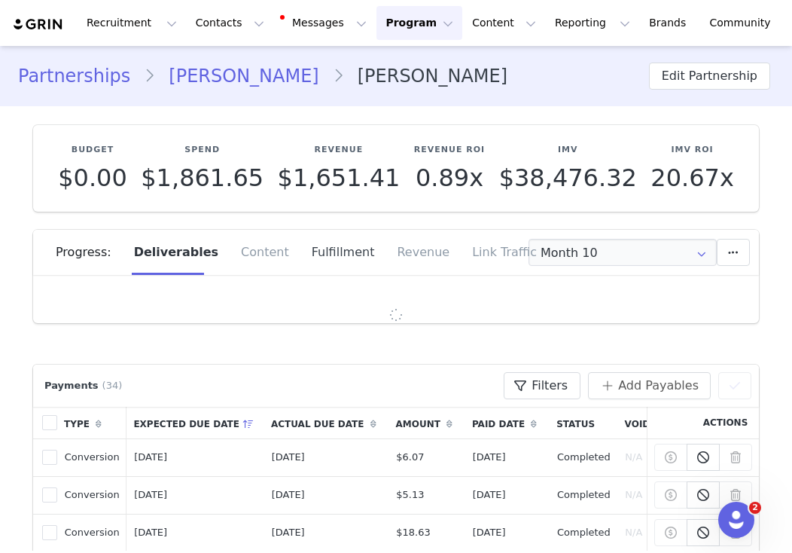
click at [312, 256] on div "Fulfillment" at bounding box center [343, 252] width 86 height 45
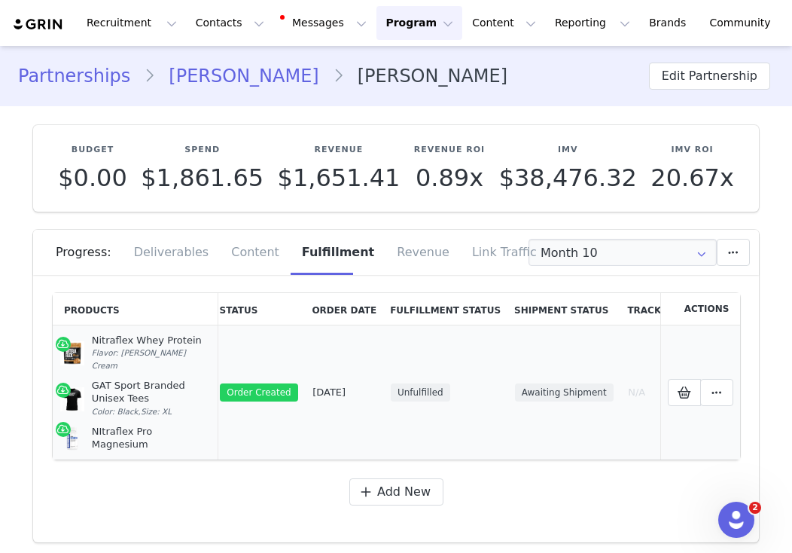
scroll to position [0, 17]
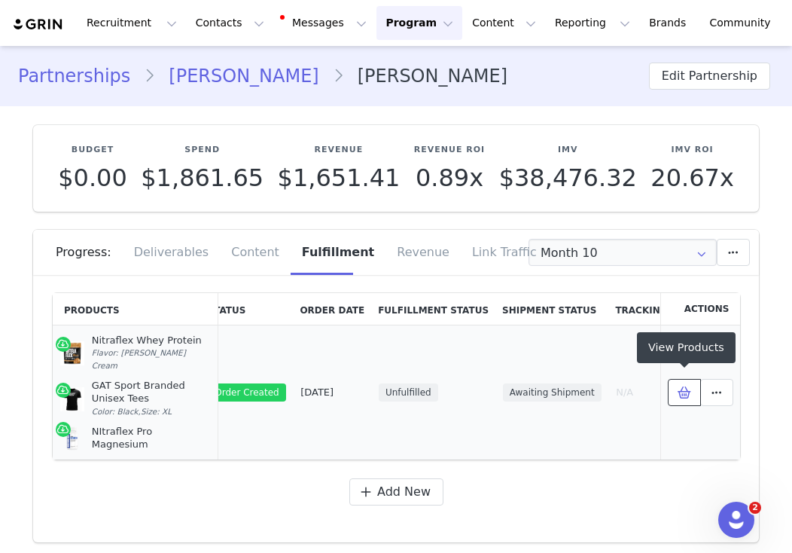
click at [697, 389] on button at bounding box center [683, 392] width 33 height 27
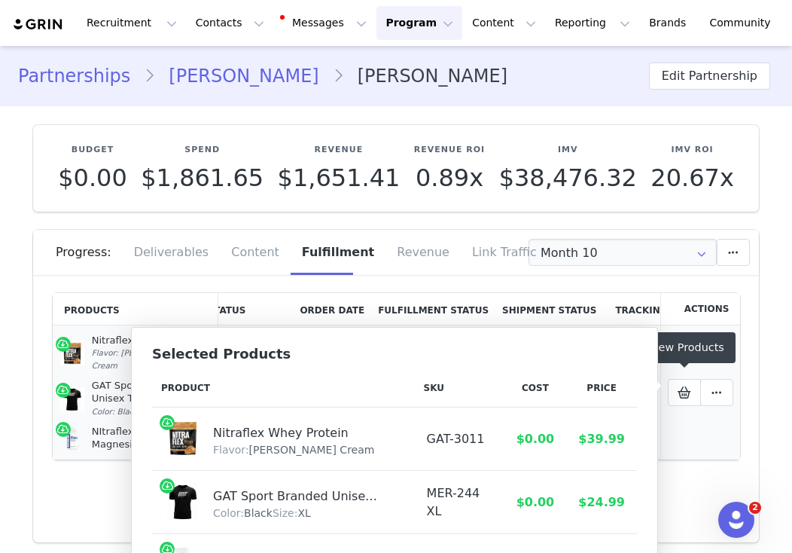
click at [740, 428] on td "Mark as Fulfilled View Order Delete Shopify Order" at bounding box center [700, 392] width 81 height 135
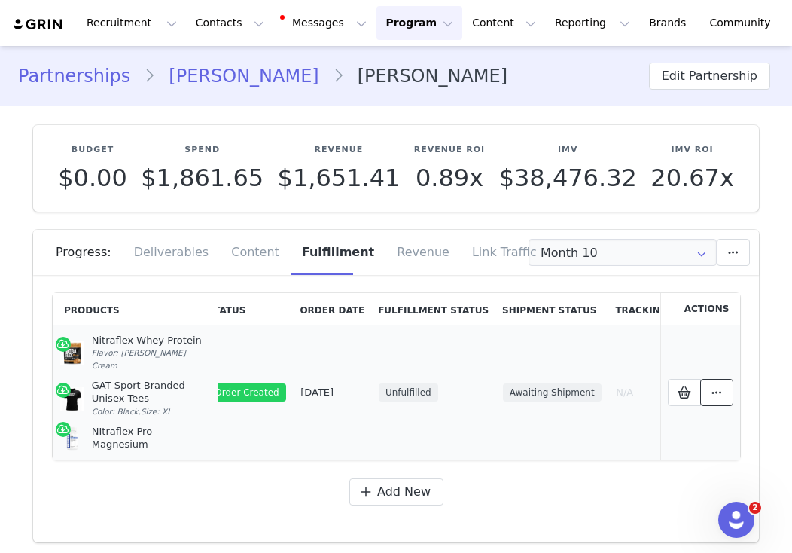
click at [724, 398] on button at bounding box center [716, 392] width 33 height 27
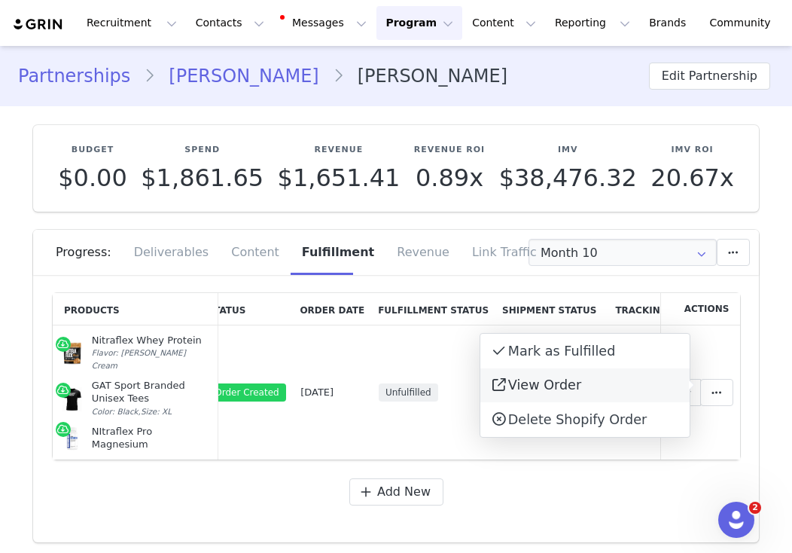
click at [619, 390] on link "View Order" at bounding box center [584, 385] width 209 height 35
click at [405, 437] on td "Unfulfilled" at bounding box center [433, 392] width 124 height 135
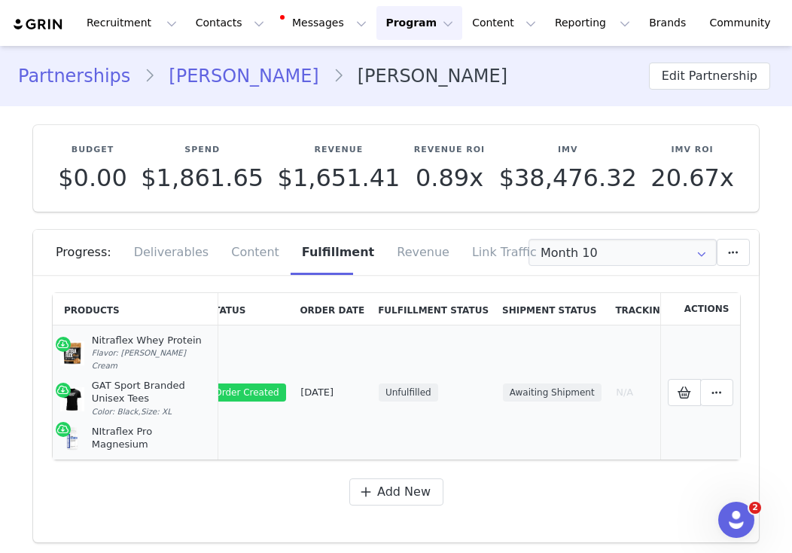
scroll to position [0, 0]
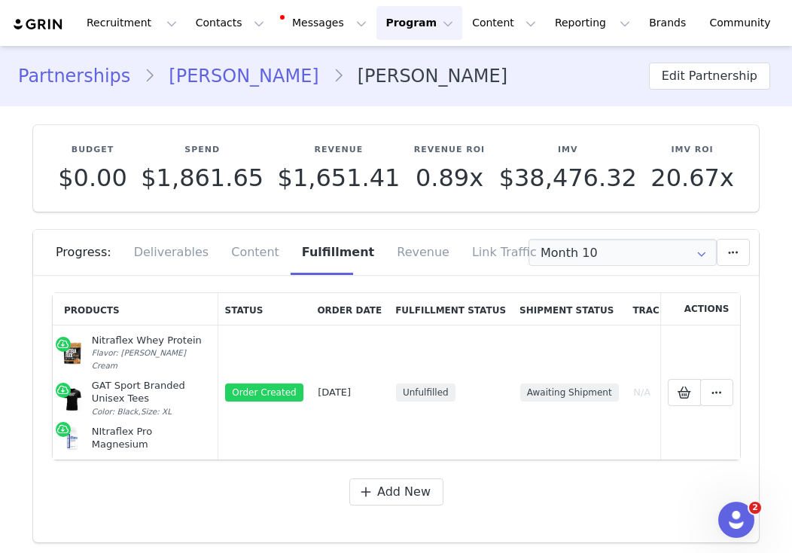
click at [56, 79] on link "Partnerships" at bounding box center [81, 76] width 126 height 27
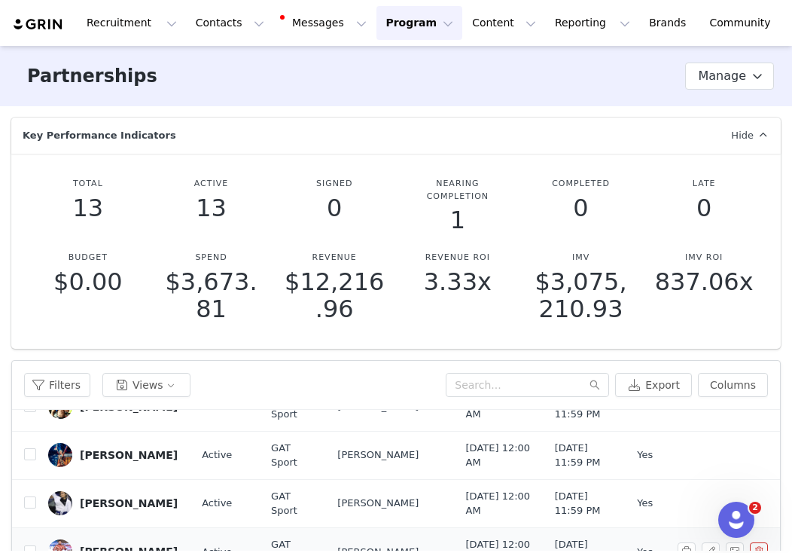
scroll to position [566, 0]
click at [685, 494] on button "button" at bounding box center [687, 503] width 18 height 18
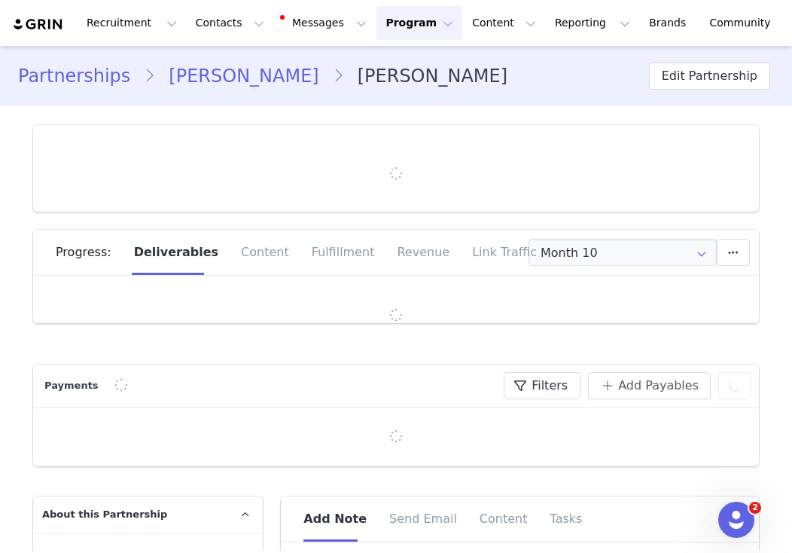
type input "+1 ([GEOGRAPHIC_DATA])"
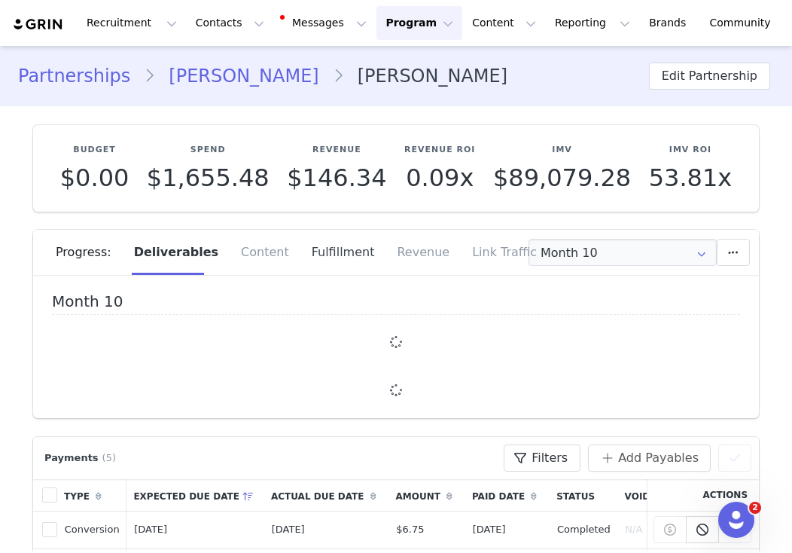
click at [321, 242] on div "Fulfillment" at bounding box center [343, 252] width 86 height 45
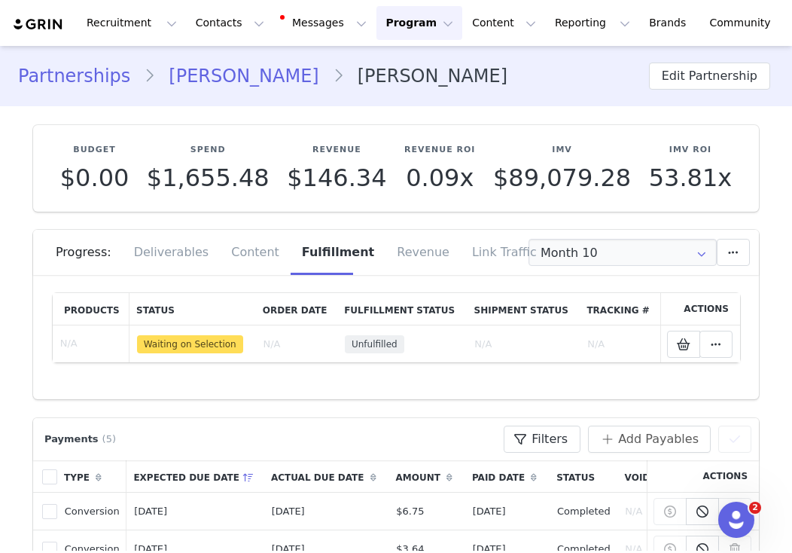
click at [101, 71] on link "Partnerships" at bounding box center [81, 76] width 126 height 27
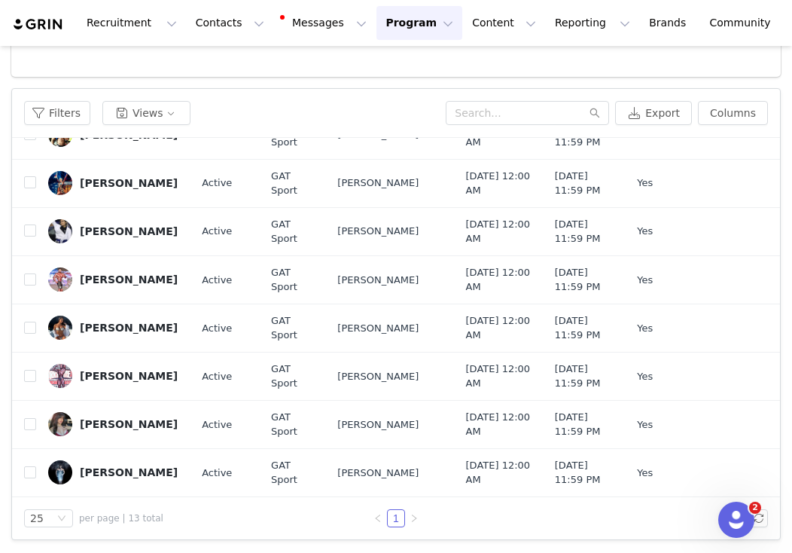
scroll to position [488, 0]
click at [682, 288] on button "button" at bounding box center [687, 279] width 18 height 18
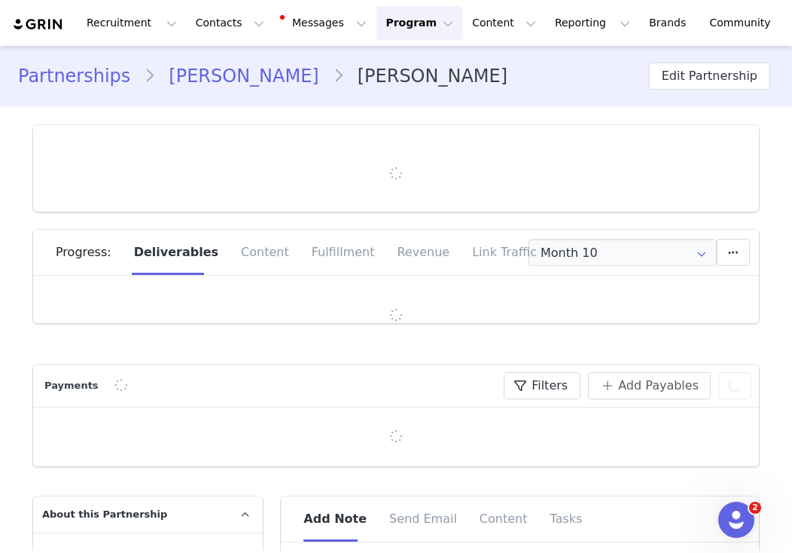
type input "+1 ([GEOGRAPHIC_DATA])"
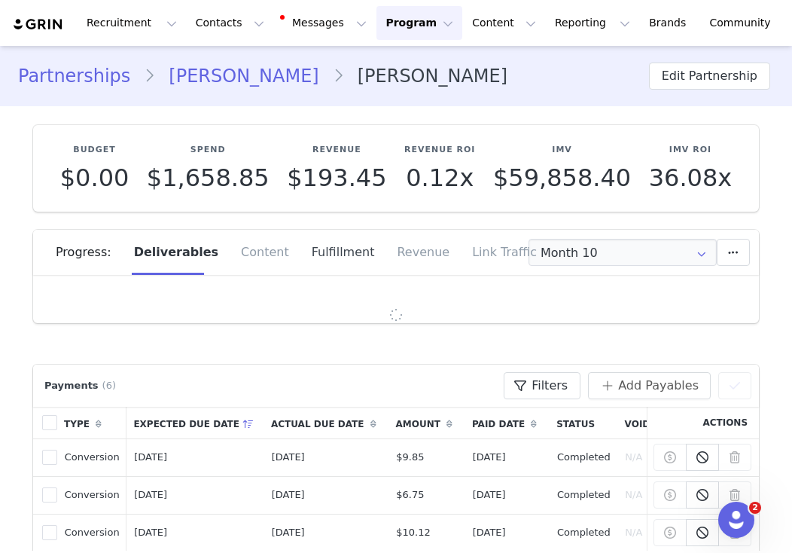
click at [306, 257] on div "Fulfillment" at bounding box center [343, 252] width 86 height 45
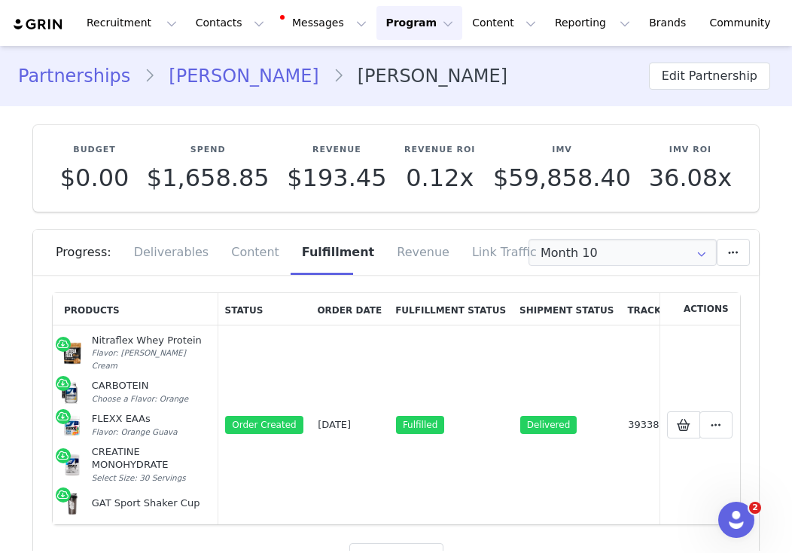
click at [60, 78] on link "Partnerships" at bounding box center [81, 76] width 126 height 27
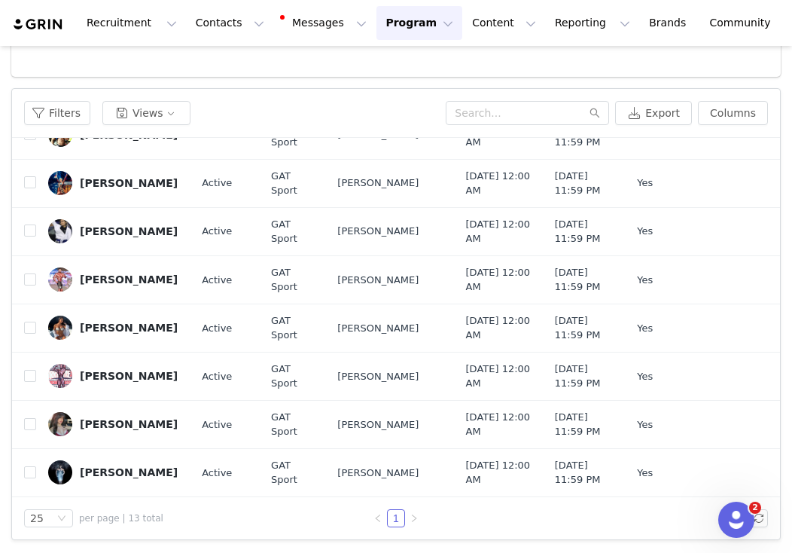
scroll to position [529, 0]
click at [684, 337] on button "button" at bounding box center [687, 328] width 18 height 18
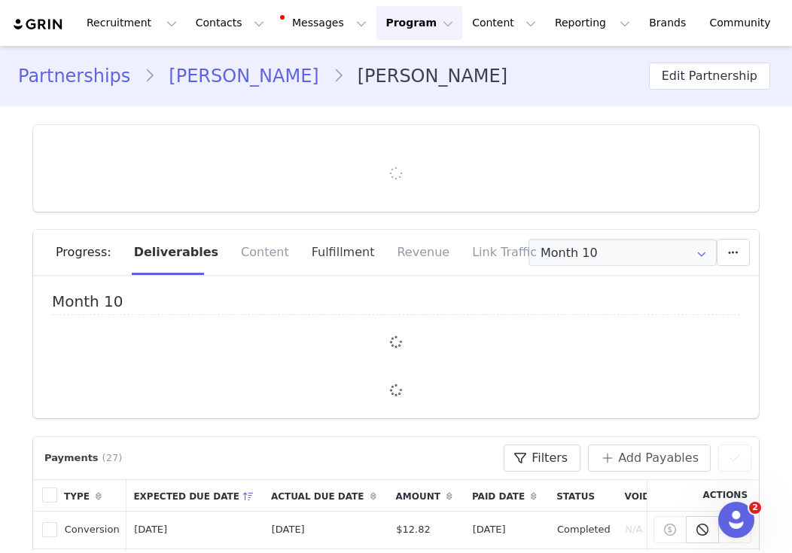
click at [337, 273] on div "Fulfillment" at bounding box center [343, 252] width 86 height 45
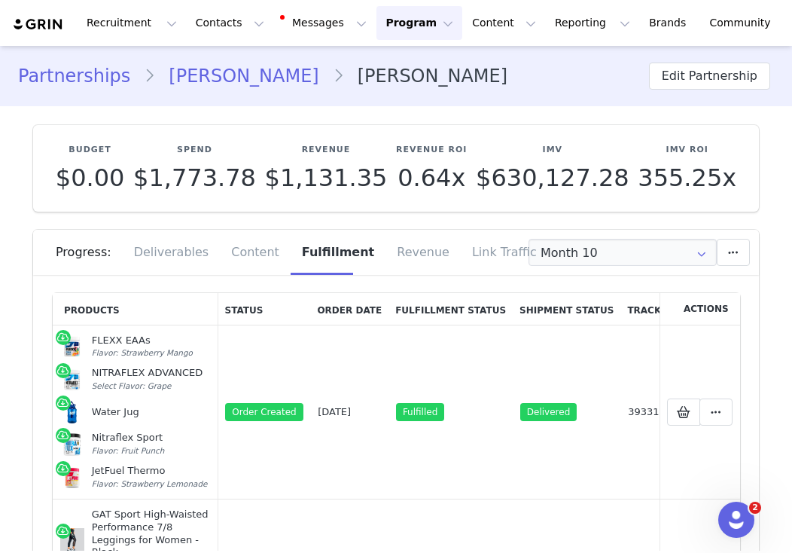
click at [102, 84] on link "Partnerships" at bounding box center [81, 76] width 126 height 27
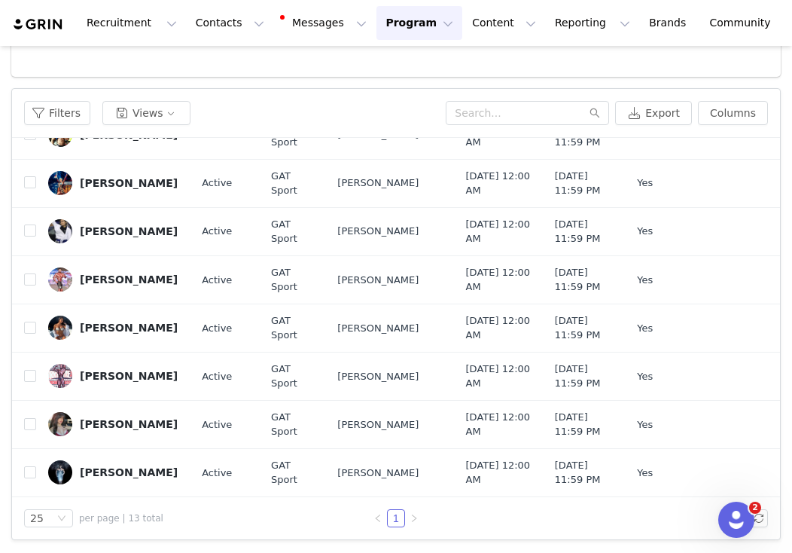
scroll to position [686, 0]
click at [682, 367] on button "button" at bounding box center [687, 376] width 18 height 18
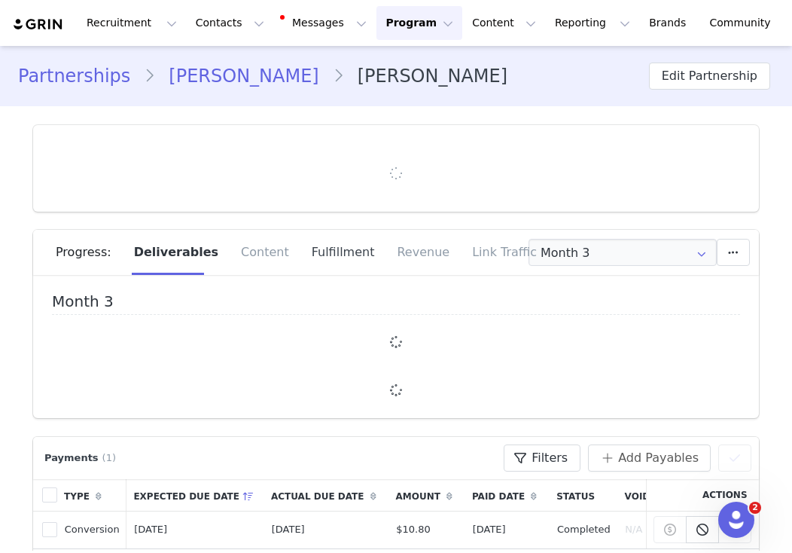
type input "+1 ([GEOGRAPHIC_DATA])"
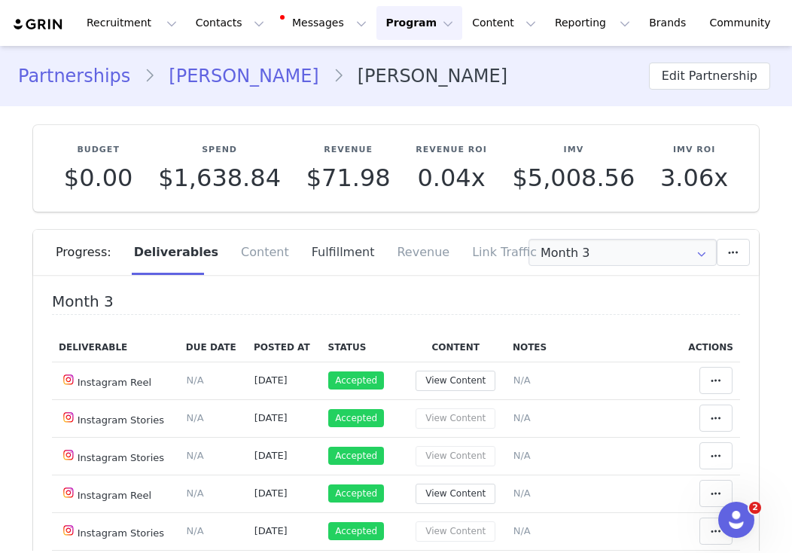
click at [315, 247] on div "Fulfillment" at bounding box center [343, 252] width 86 height 45
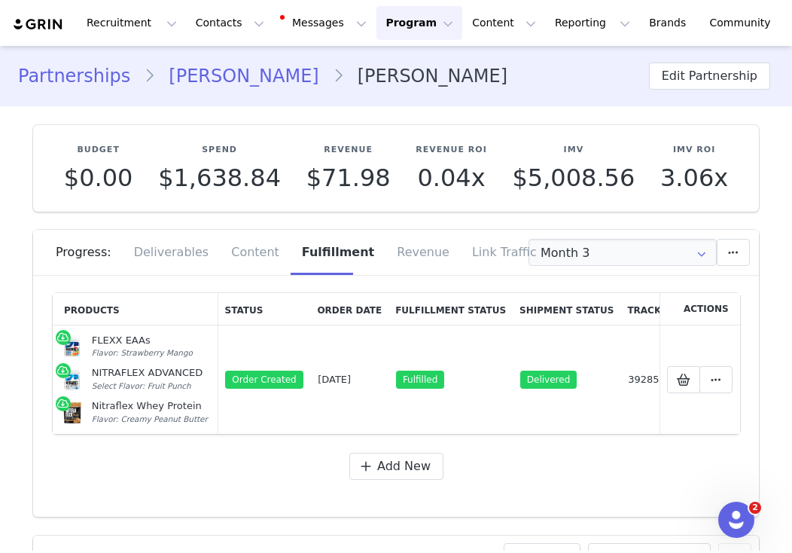
click at [98, 80] on link "Partnerships" at bounding box center [81, 76] width 126 height 27
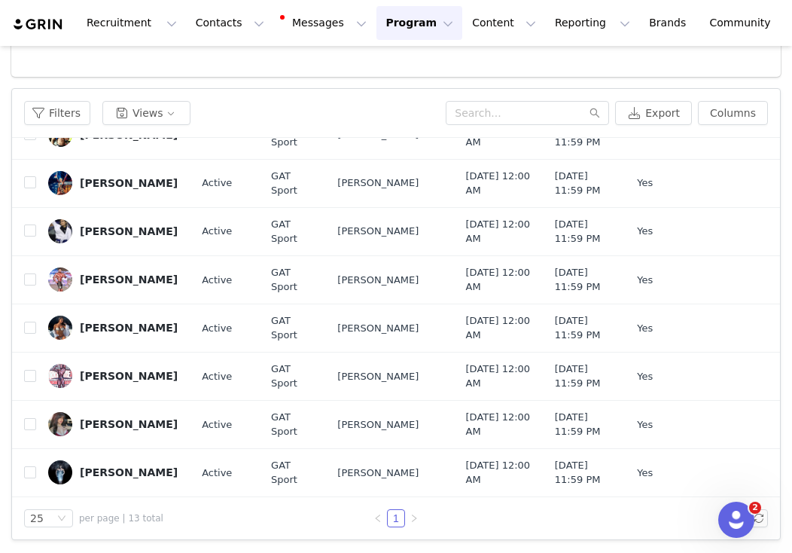
scroll to position [686, 0]
click at [691, 415] on button "button" at bounding box center [687, 424] width 18 height 18
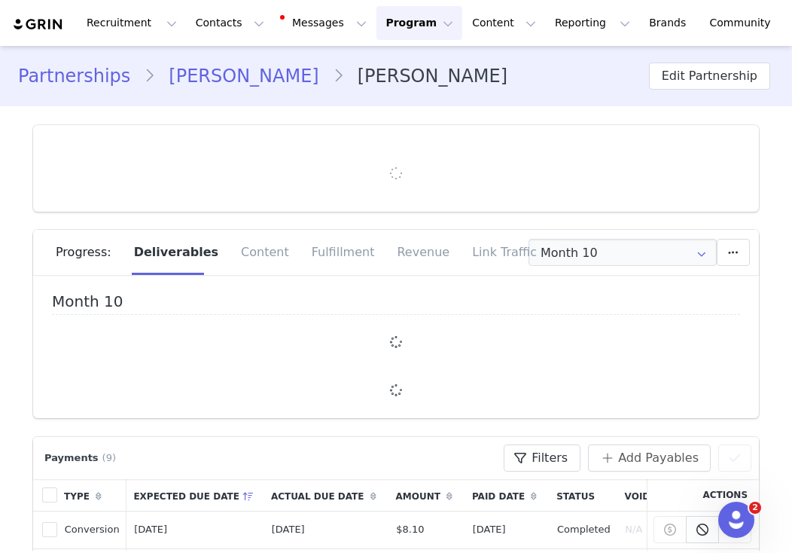
type input "+1 ([GEOGRAPHIC_DATA])"
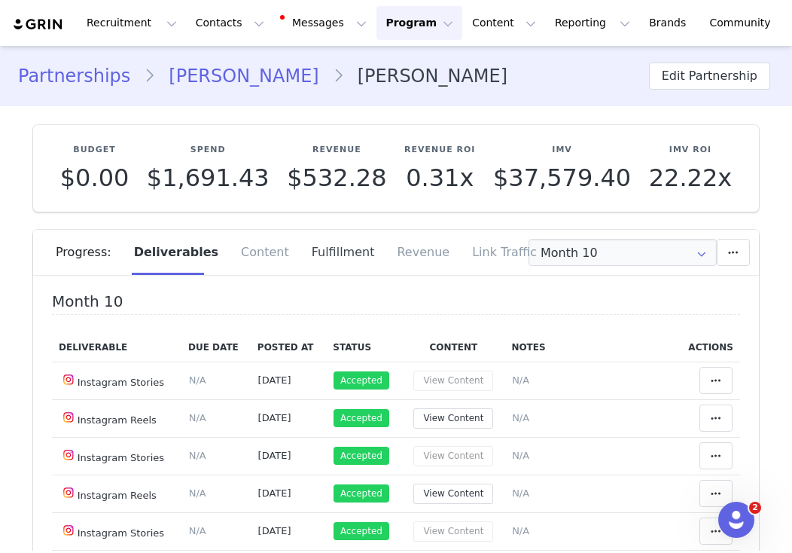
click at [313, 252] on div "Fulfillment" at bounding box center [343, 252] width 86 height 45
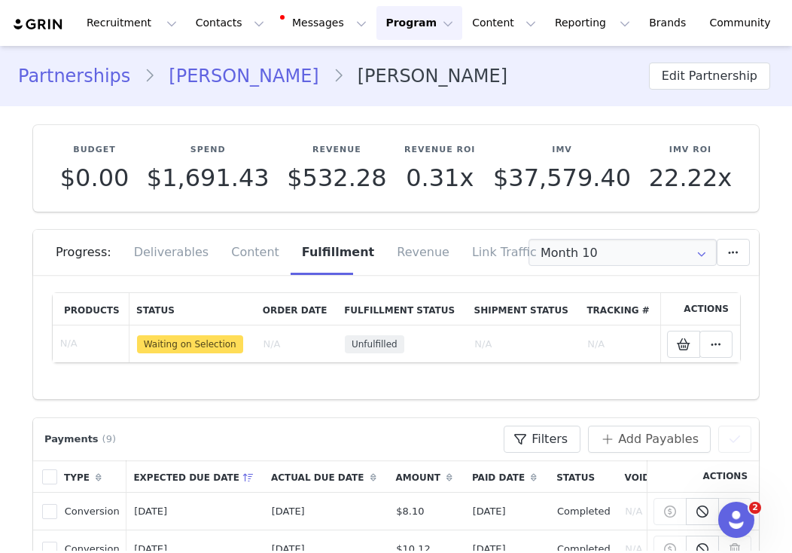
click at [108, 65] on link "Partnerships" at bounding box center [81, 76] width 126 height 27
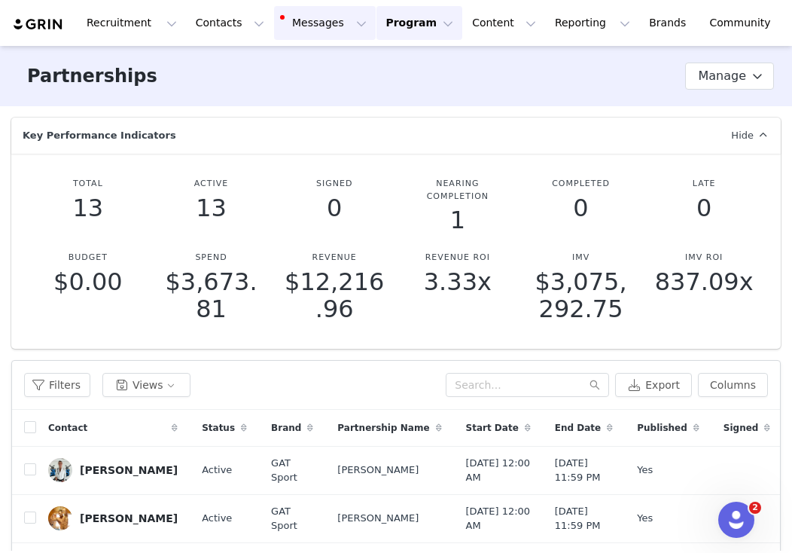
click at [319, 30] on button "Messages Messages" at bounding box center [325, 23] width 102 height 34
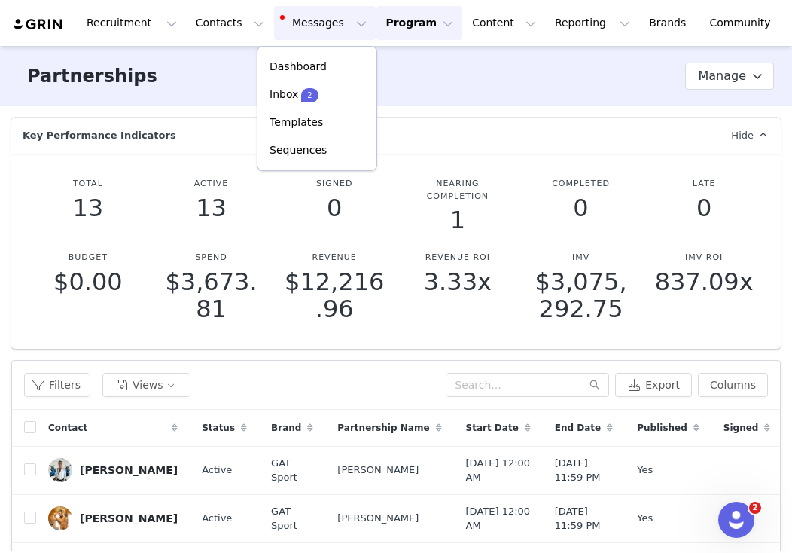
click at [185, 197] on p "13" at bounding box center [211, 207] width 105 height 27
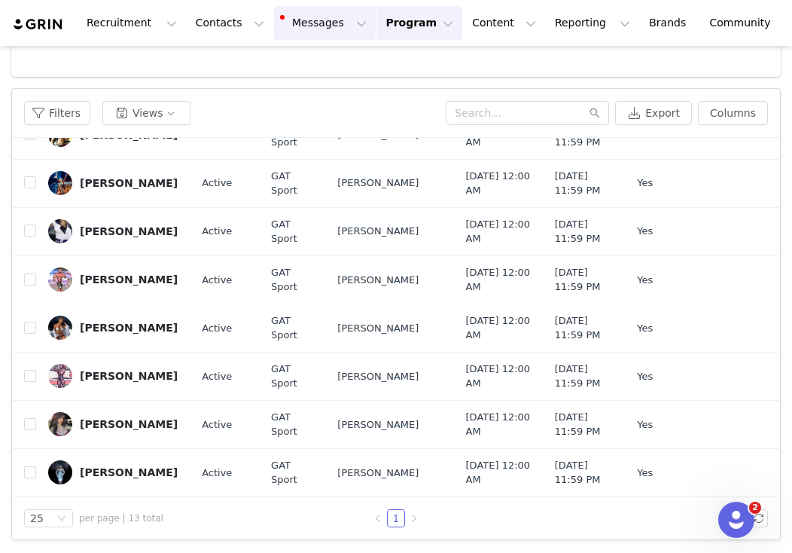
scroll to position [375, 0]
click at [109, 189] on div "[PERSON_NAME]" at bounding box center [129, 183] width 98 height 12
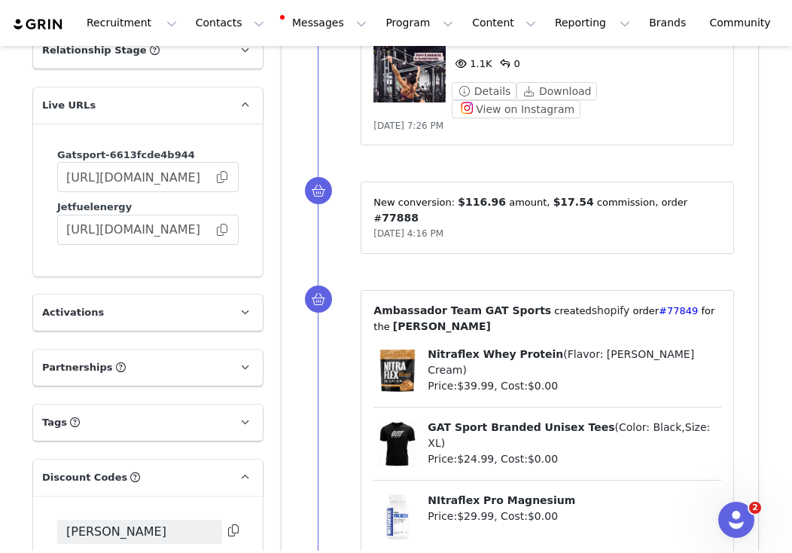
scroll to position [1362, 0]
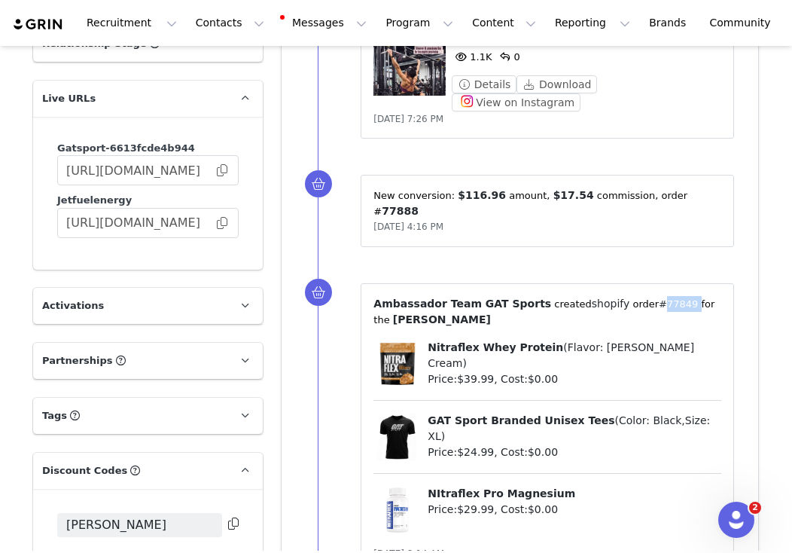
drag, startPoint x: 672, startPoint y: 200, endPoint x: 636, endPoint y: 197, distance: 36.2
click at [635, 296] on p "⁨ Ambassador Team GAT Sports ⁩ created⁨ shopify ⁩⁨⁩ order⁨ #77849 ⁩ for the ⁨ […" at bounding box center [548, 312] width 348 height 32
copy p "#77849 ⁩"
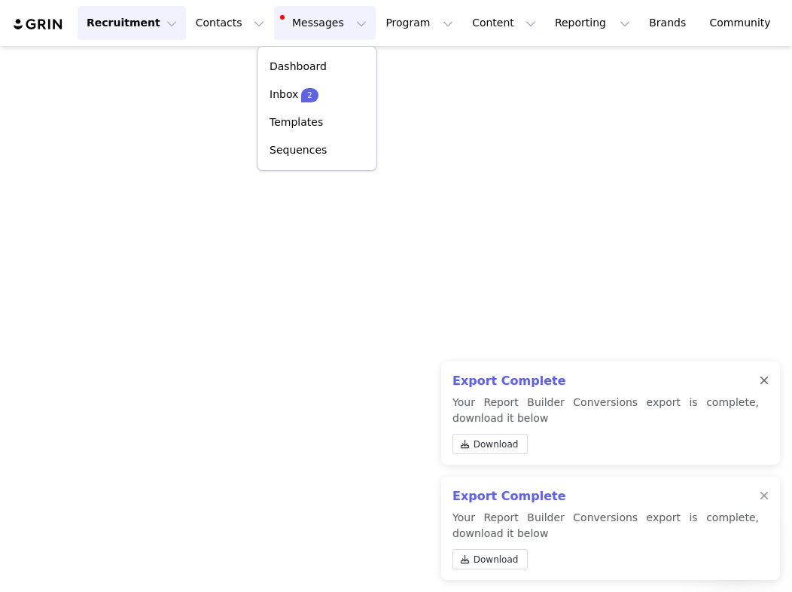
click at [763, 381] on div at bounding box center [764, 381] width 9 height 12
